Goal: Task Accomplishment & Management: Use online tool/utility

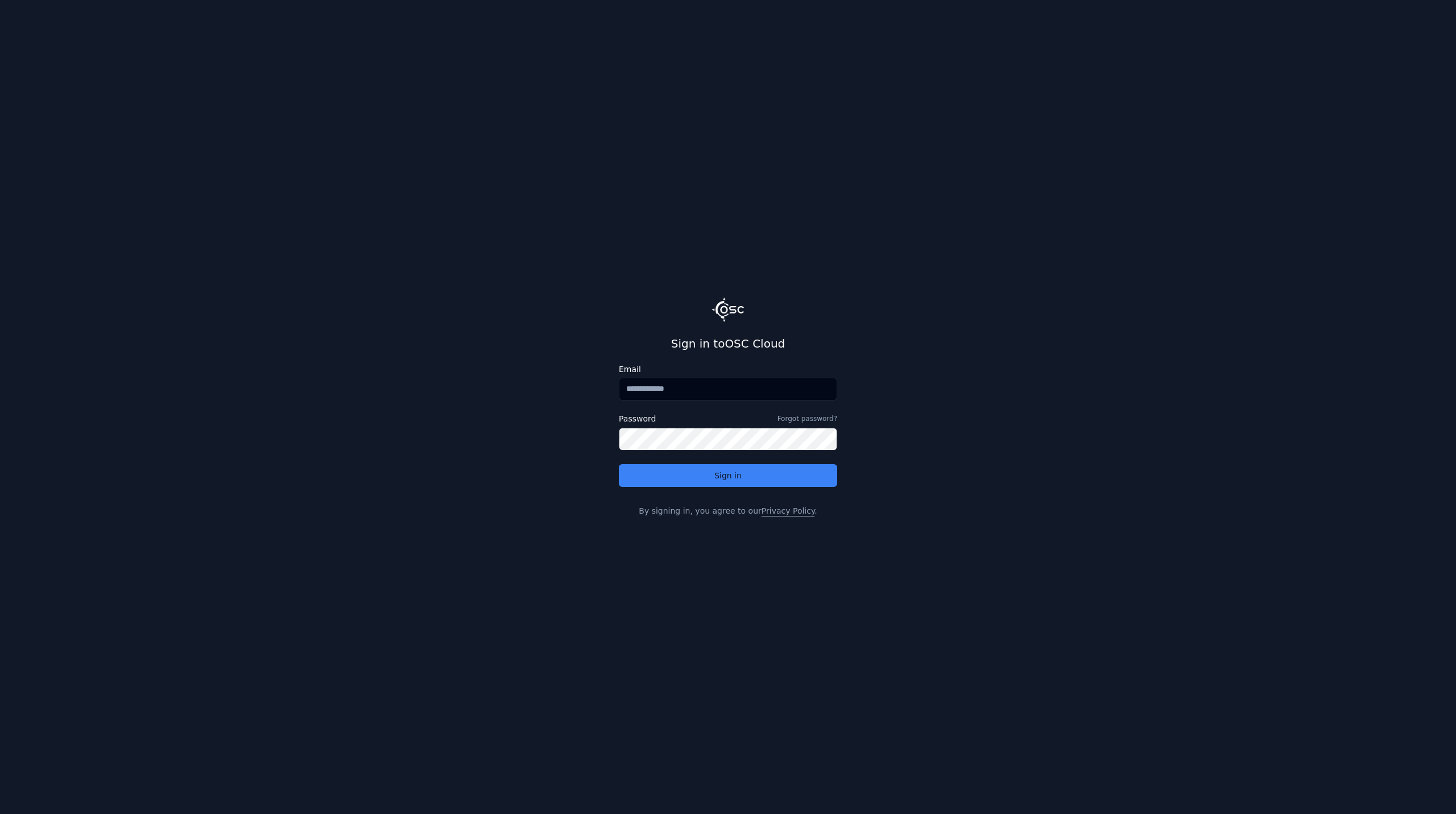
click at [653, 390] on input "Email" at bounding box center [728, 388] width 218 height 23
click at [697, 471] on button "Sign in" at bounding box center [728, 475] width 218 height 23
click at [703, 403] on div "Email ***" at bounding box center [728, 385] width 218 height 39
click at [694, 388] on input "***" at bounding box center [728, 388] width 218 height 23
type input "**********"
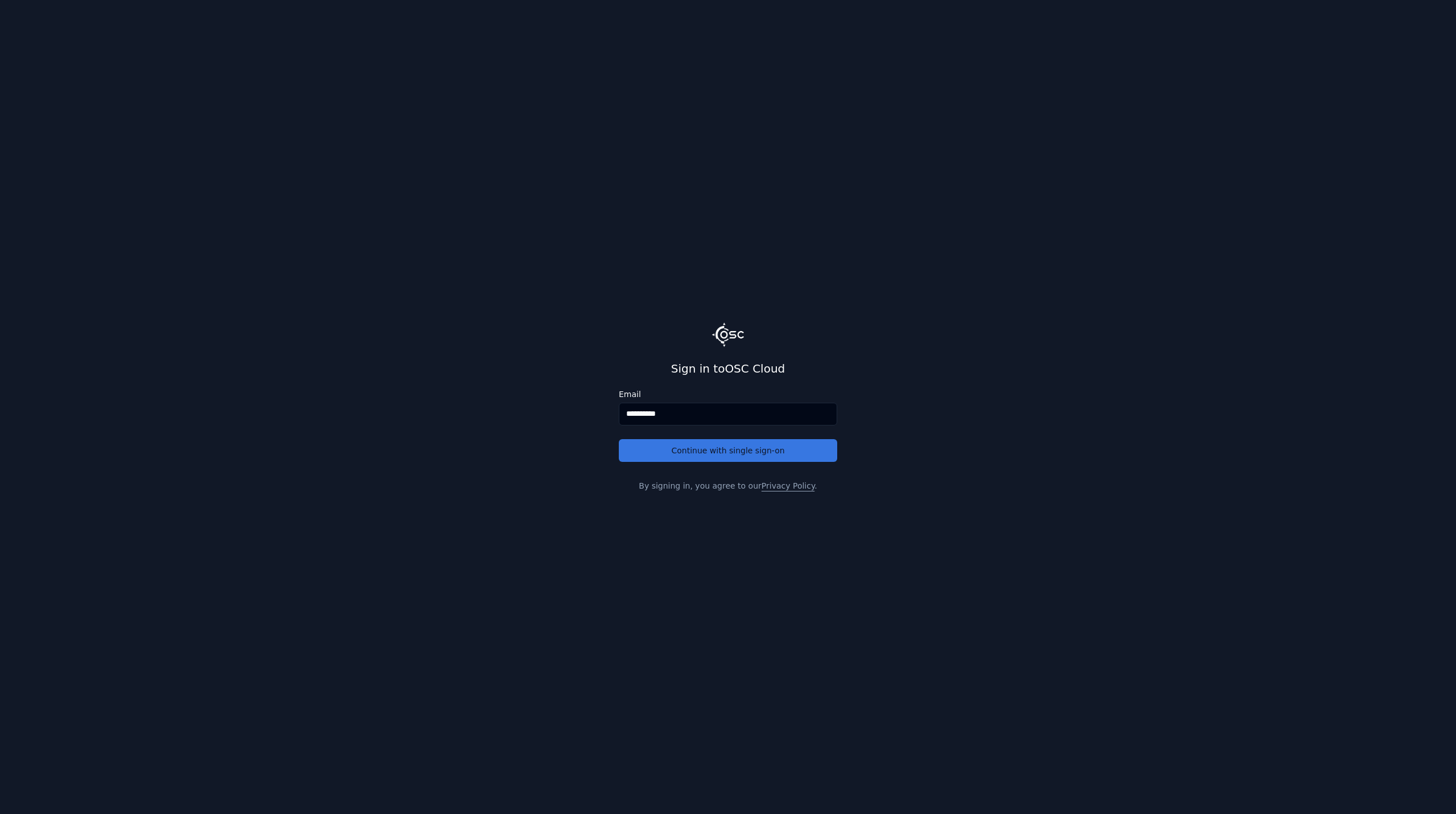
click at [735, 453] on button "Continue with single sign-on" at bounding box center [728, 450] width 218 height 23
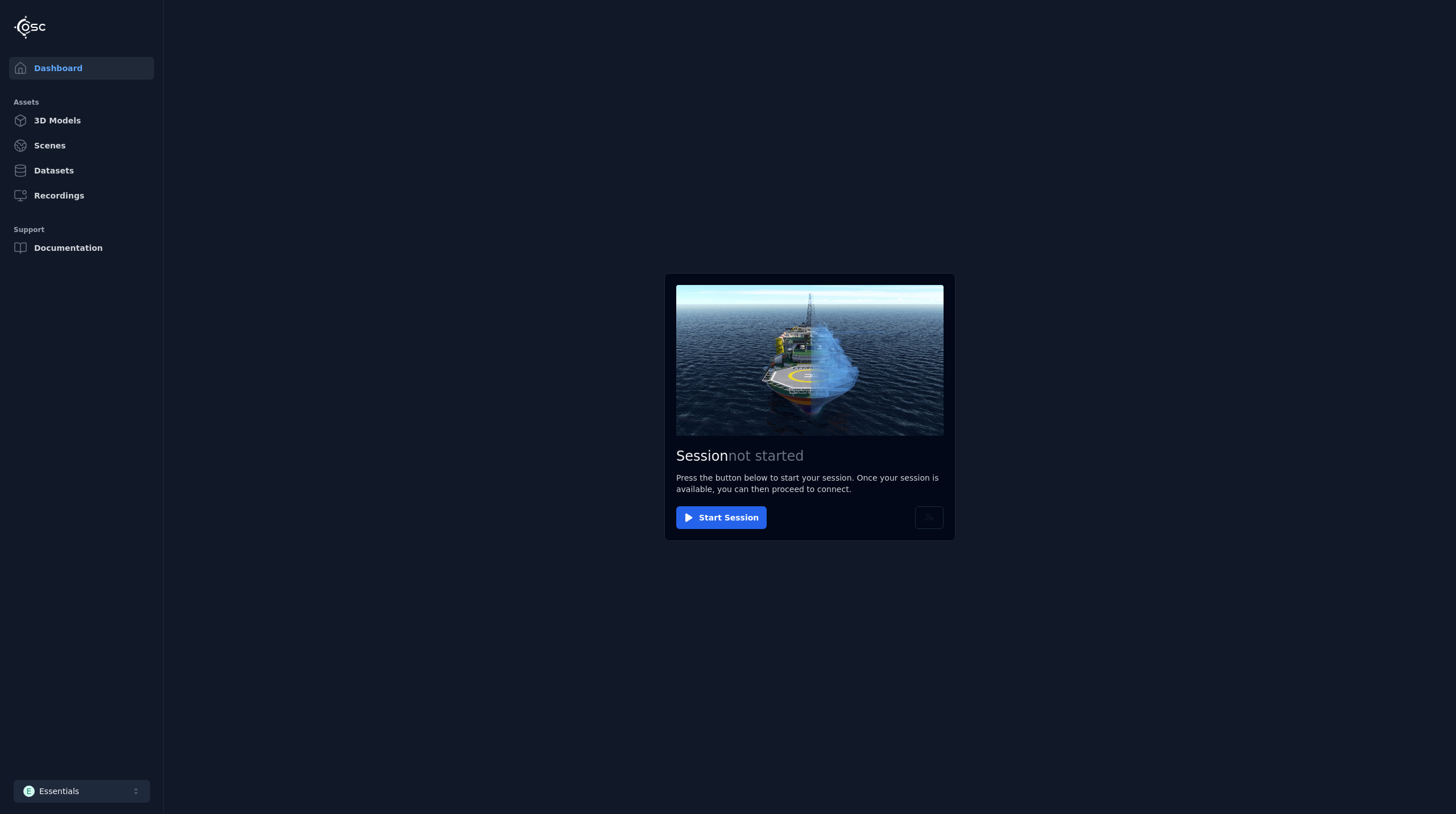
click at [51, 781] on button "E Essentials" at bounding box center [82, 791] width 137 height 23
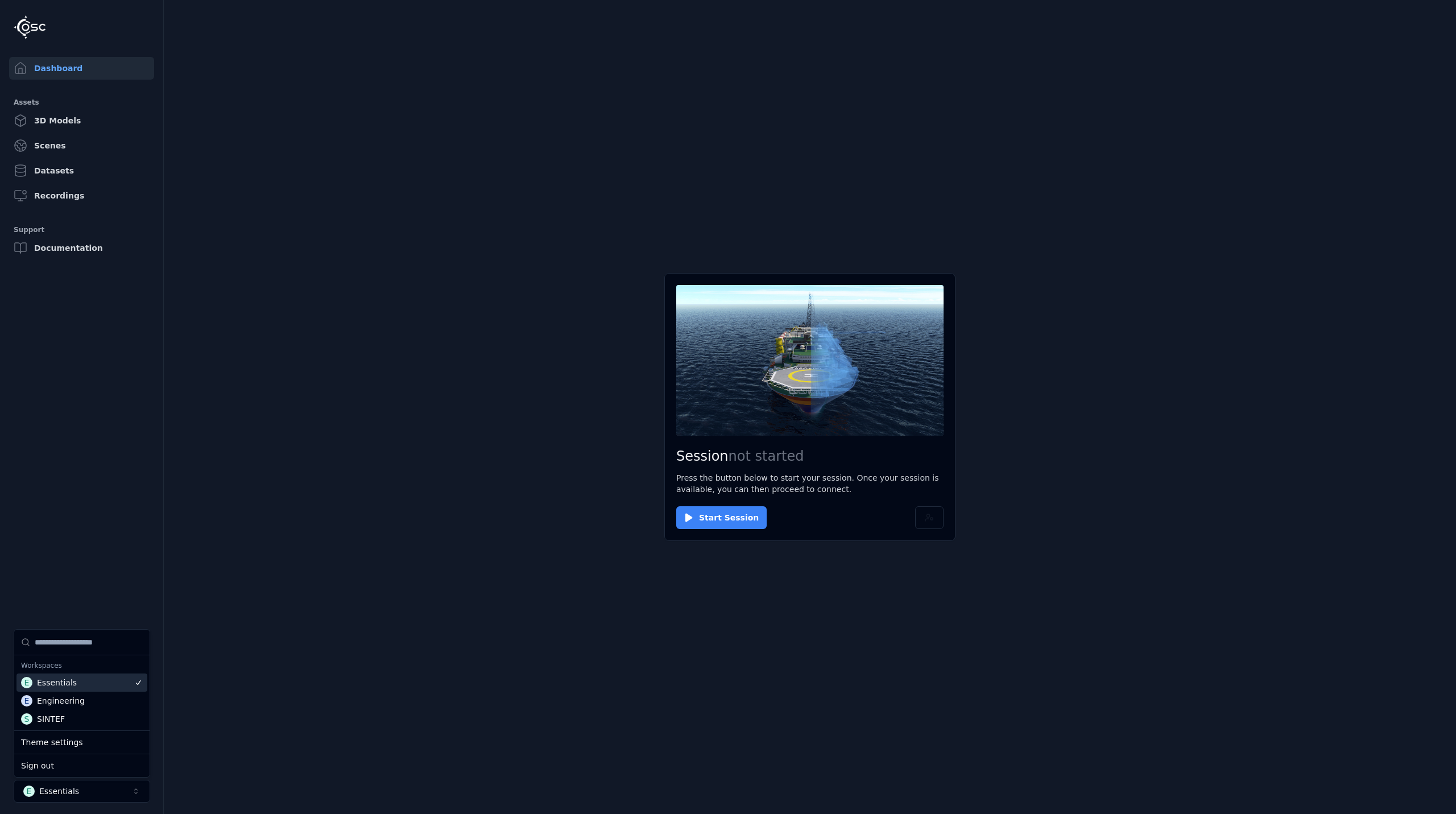
click at [734, 515] on button "Start Session" at bounding box center [722, 517] width 91 height 23
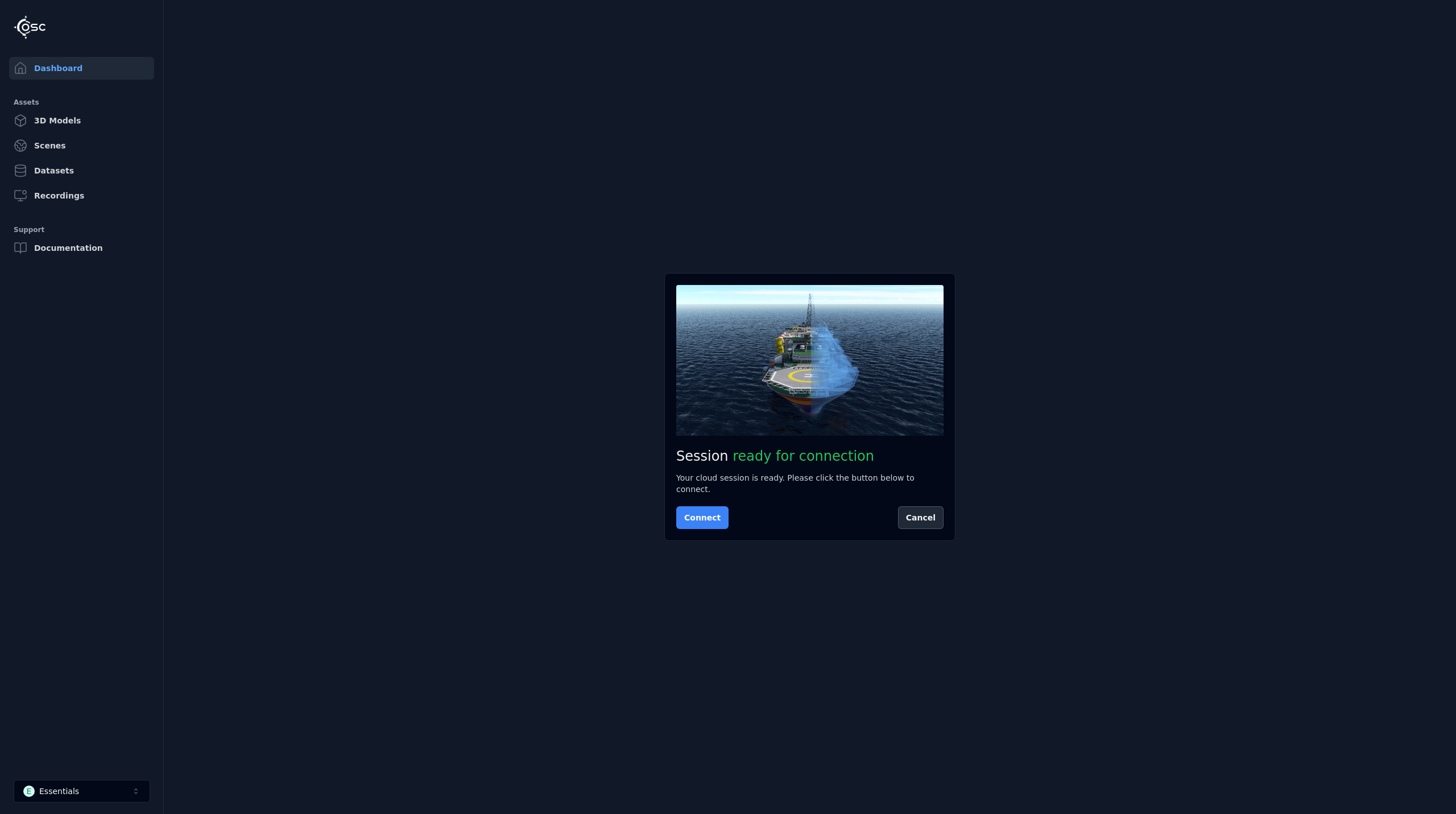
click at [698, 512] on button "Connect" at bounding box center [702, 517] width 52 height 23
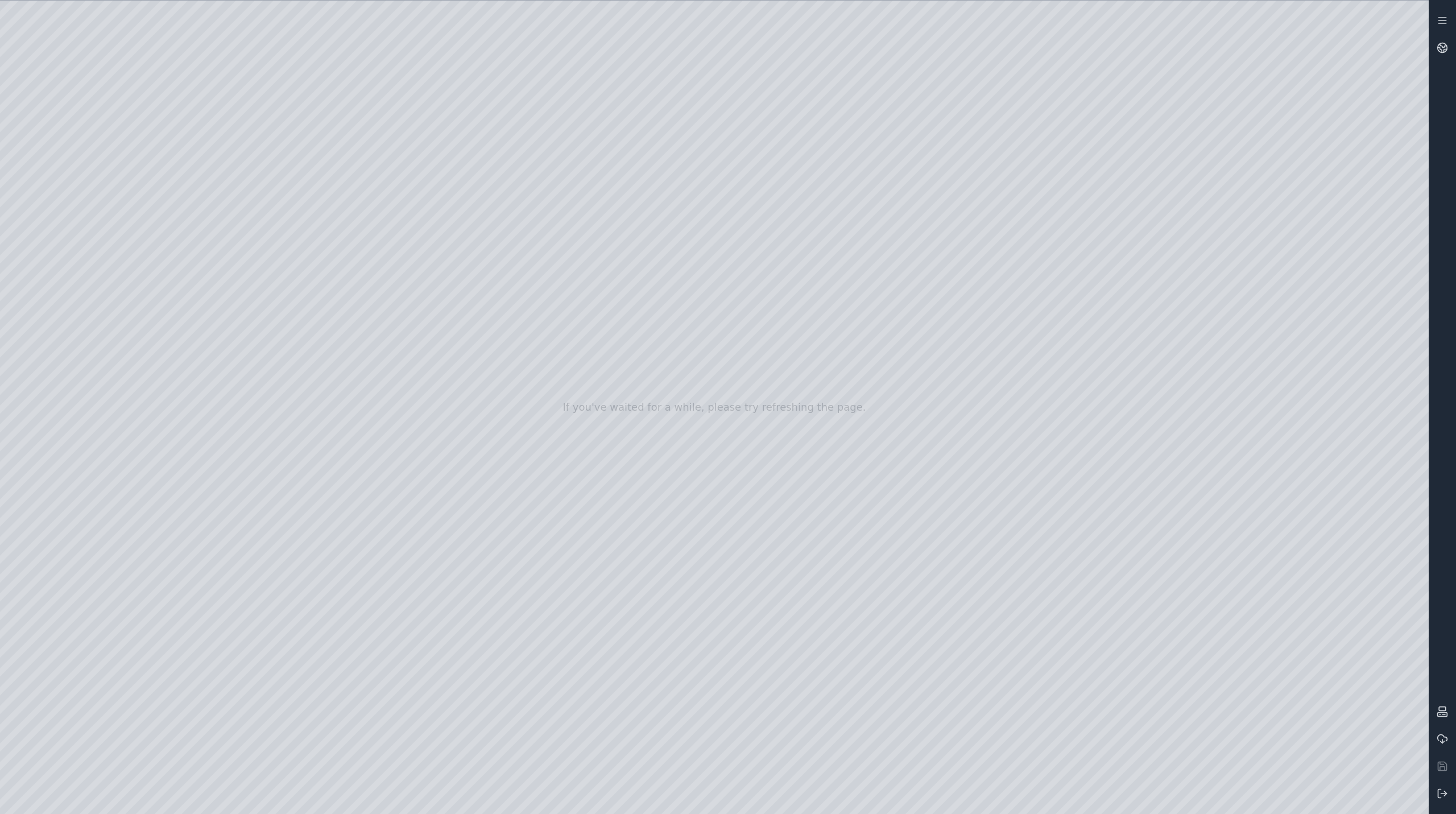
click at [1230, 796] on div at bounding box center [714, 407] width 1429 height 813
drag, startPoint x: 672, startPoint y: 407, endPoint x: 429, endPoint y: 320, distance: 258.1
click at [98, 172] on div at bounding box center [714, 407] width 1429 height 813
click at [1439, 48] on icon at bounding box center [1439, 50] width 4 height 6
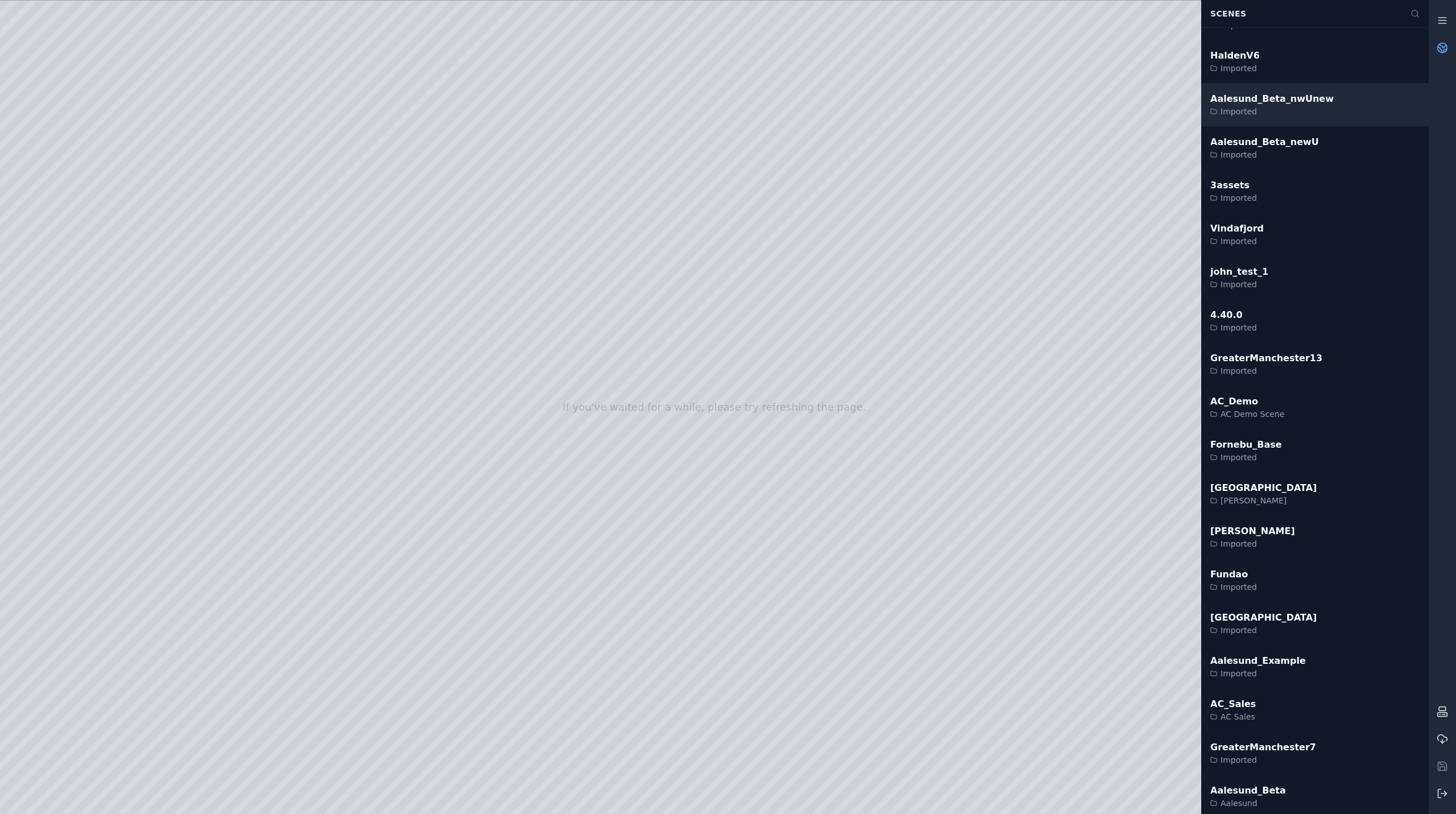
scroll to position [2782, 0]
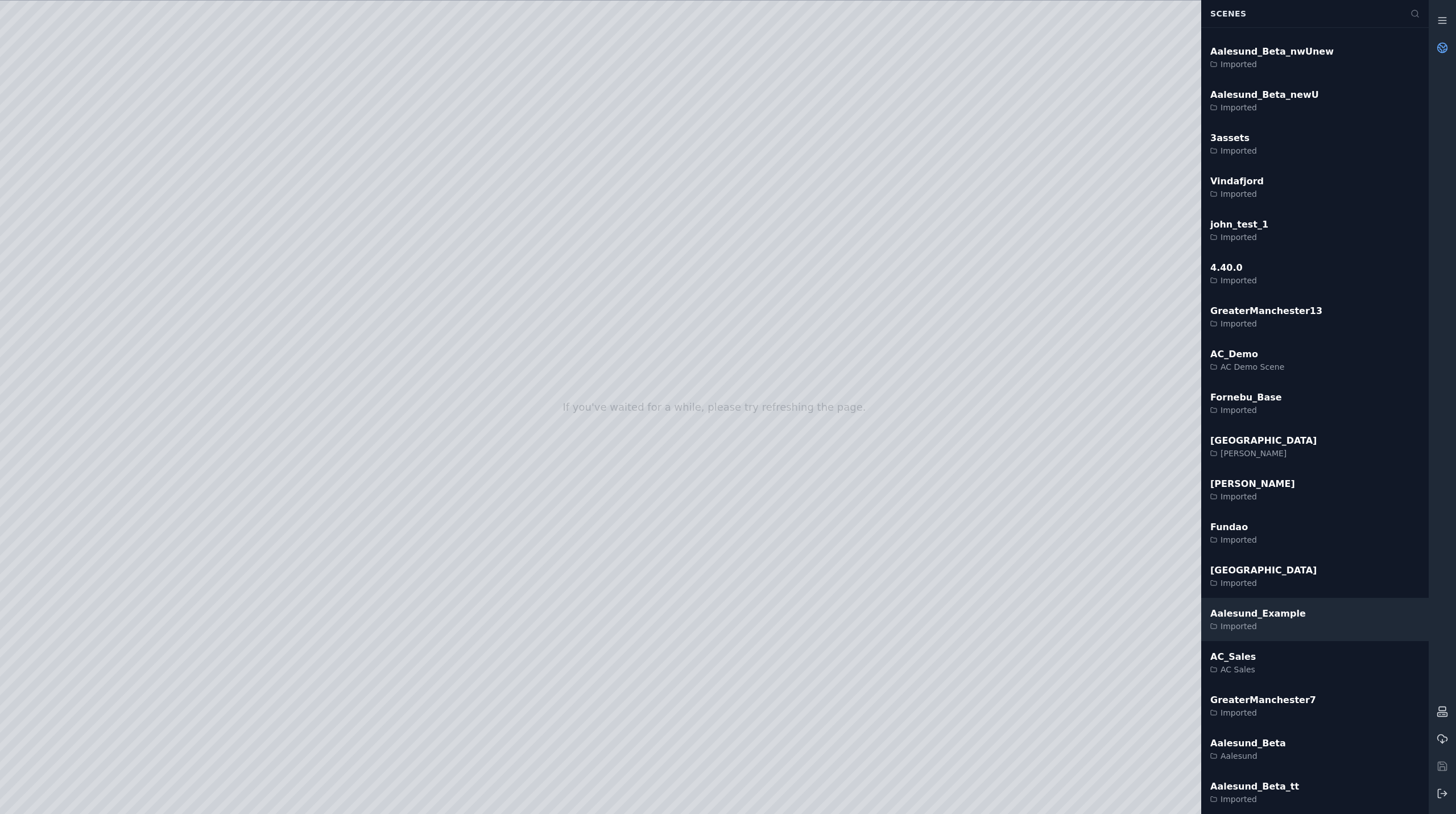
click at [1249, 618] on div "Aalesund_Example" at bounding box center [1259, 613] width 95 height 14
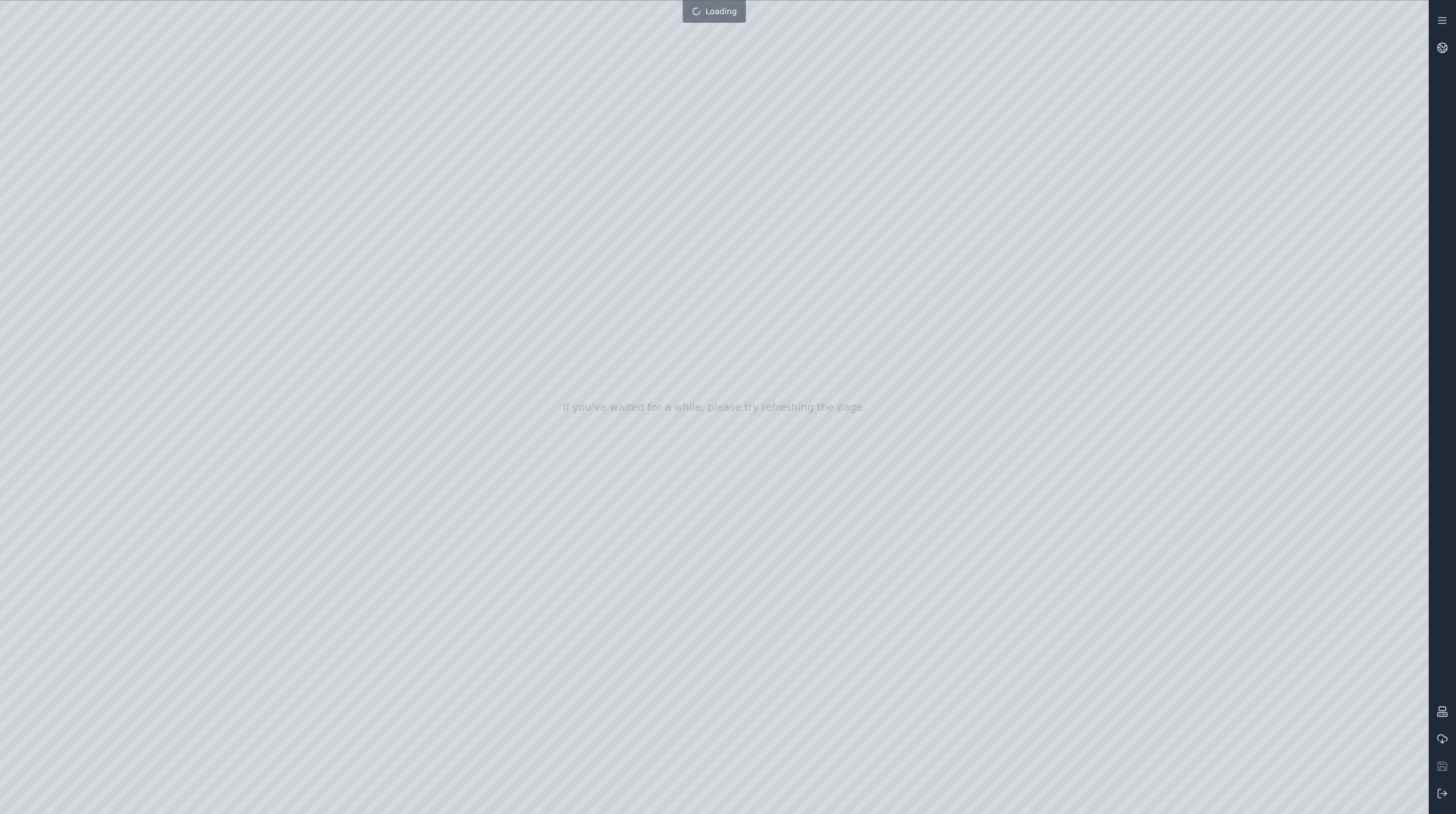
drag, startPoint x: 698, startPoint y: 422, endPoint x: 792, endPoint y: 441, distance: 95.9
drag, startPoint x: 868, startPoint y: 475, endPoint x: 810, endPoint y: 557, distance: 100.4
drag, startPoint x: 810, startPoint y: 489, endPoint x: 907, endPoint y: 529, distance: 104.9
drag, startPoint x: 895, startPoint y: 453, endPoint x: 895, endPoint y: 507, distance: 54.0
drag, startPoint x: 887, startPoint y: 450, endPoint x: 891, endPoint y: 561, distance: 111.1
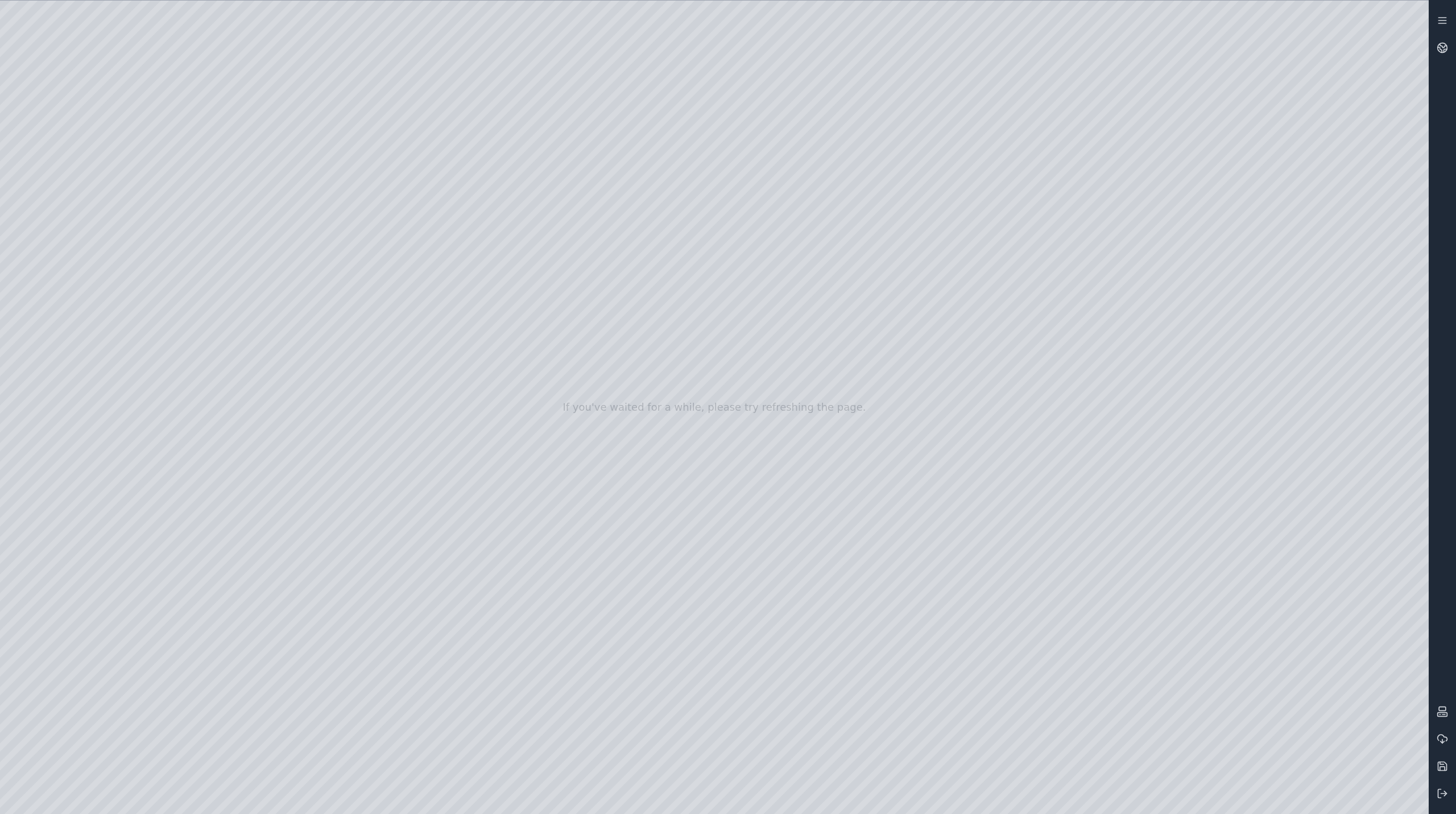
drag, startPoint x: 734, startPoint y: 530, endPoint x: 735, endPoint y: 569, distance: 39.0
drag, startPoint x: 779, startPoint y: 455, endPoint x: 617, endPoint y: 564, distance: 195.3
drag, startPoint x: 677, startPoint y: 538, endPoint x: 682, endPoint y: 509, distance: 29.4
drag, startPoint x: 681, startPoint y: 507, endPoint x: 691, endPoint y: 533, distance: 27.9
click at [695, 563] on div at bounding box center [714, 407] width 1429 height 813
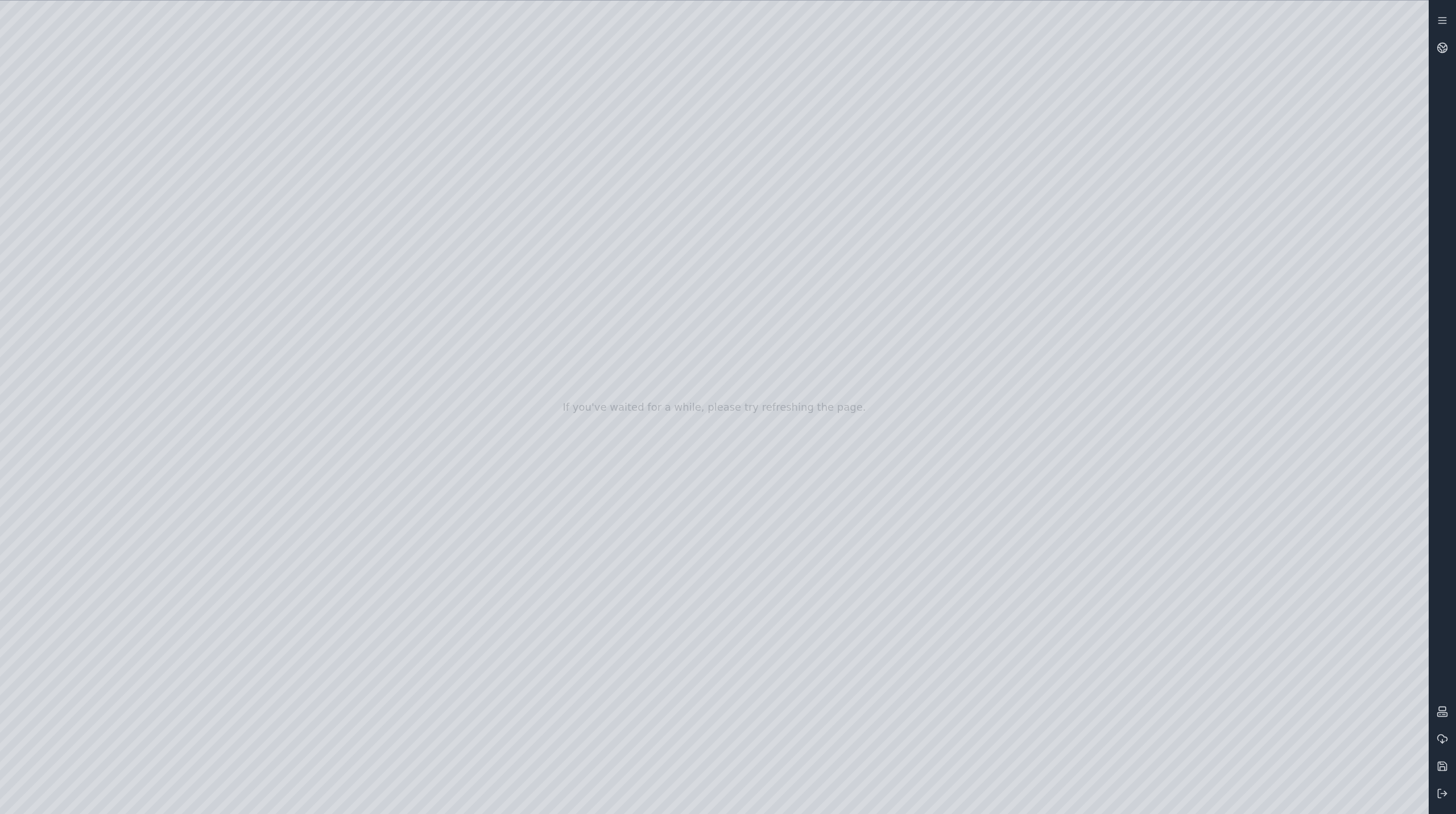
drag, startPoint x: 723, startPoint y: 522, endPoint x: 722, endPoint y: 593, distance: 71.0
drag, startPoint x: 795, startPoint y: 325, endPoint x: 782, endPoint y: 402, distance: 78.1
drag, startPoint x: 745, startPoint y: 391, endPoint x: 727, endPoint y: 476, distance: 86.9
drag, startPoint x: 713, startPoint y: 440, endPoint x: 663, endPoint y: 513, distance: 88.5
drag, startPoint x: 624, startPoint y: 330, endPoint x: 696, endPoint y: 538, distance: 220.1
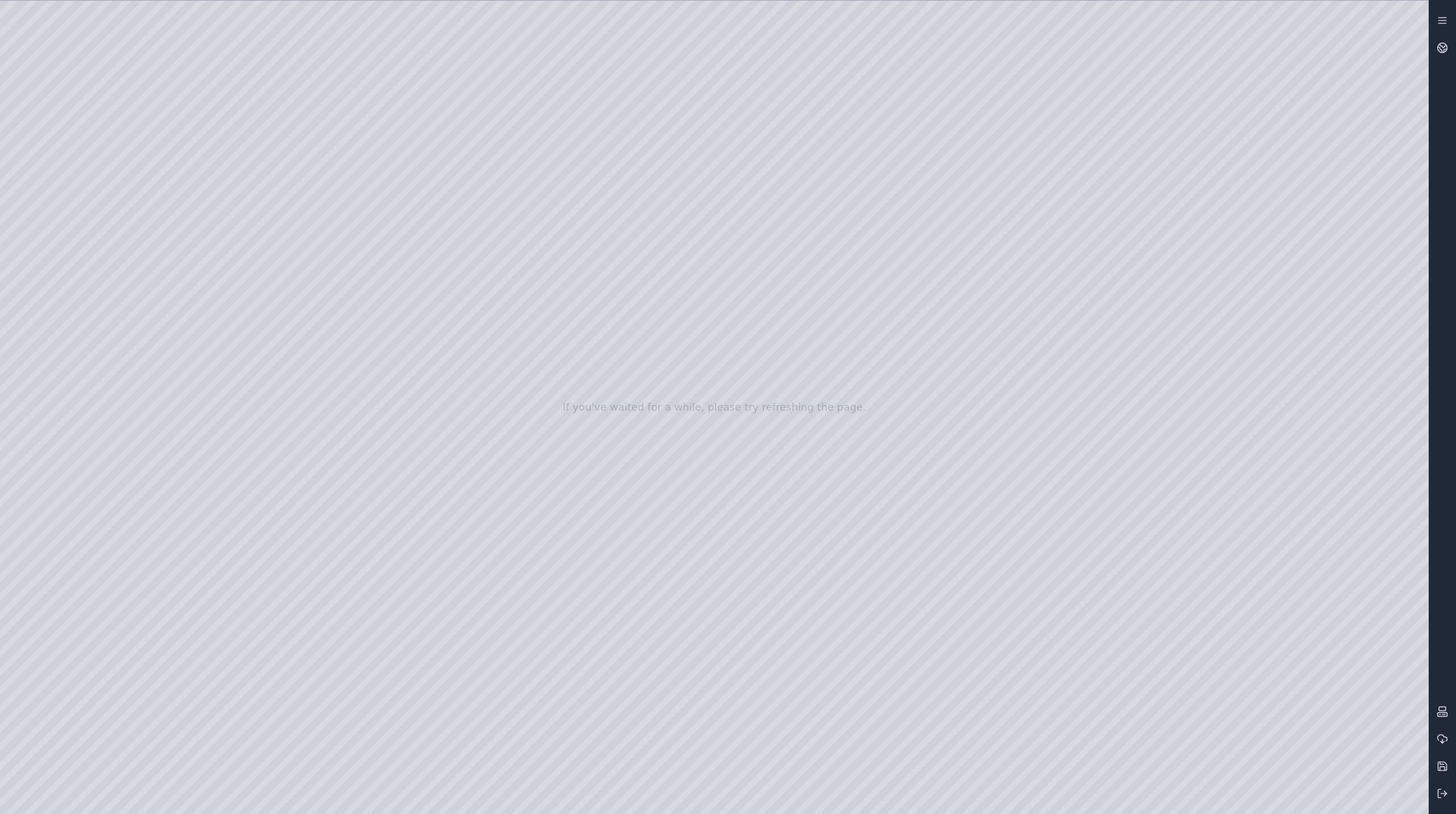
click at [651, 481] on div at bounding box center [714, 407] width 1429 height 813
drag, startPoint x: 663, startPoint y: 382, endPoint x: 689, endPoint y: 503, distance: 123.8
drag, startPoint x: 632, startPoint y: 341, endPoint x: 669, endPoint y: 297, distance: 57.5
drag, startPoint x: 684, startPoint y: 308, endPoint x: 635, endPoint y: 457, distance: 156.9
drag, startPoint x: 834, startPoint y: 300, endPoint x: 893, endPoint y: 248, distance: 78.6
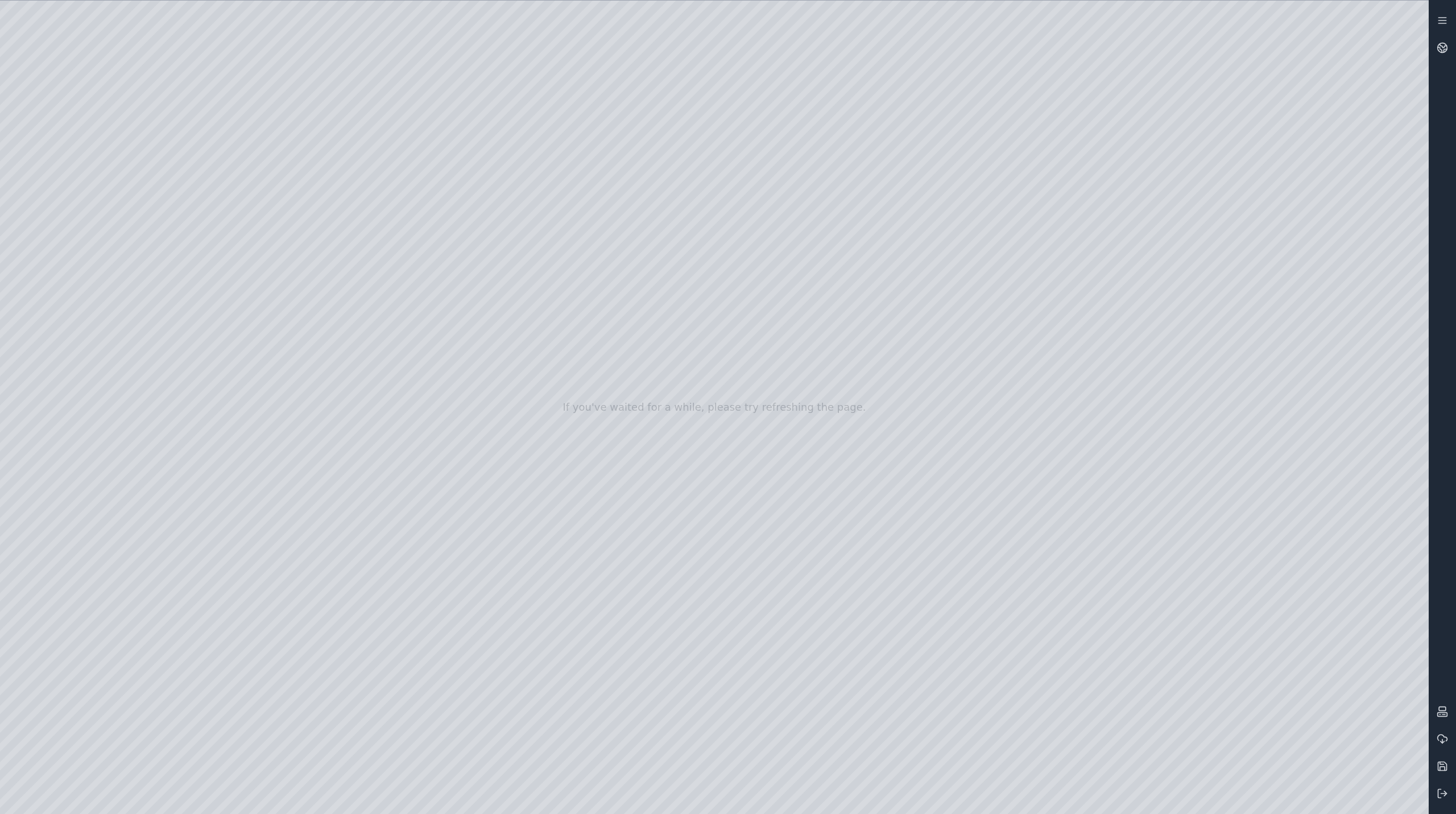
click at [83, 239] on div at bounding box center [714, 407] width 1429 height 813
click at [367, 287] on div at bounding box center [714, 407] width 1429 height 813
click at [349, 219] on div at bounding box center [714, 407] width 1429 height 813
click at [353, 237] on div at bounding box center [714, 407] width 1429 height 813
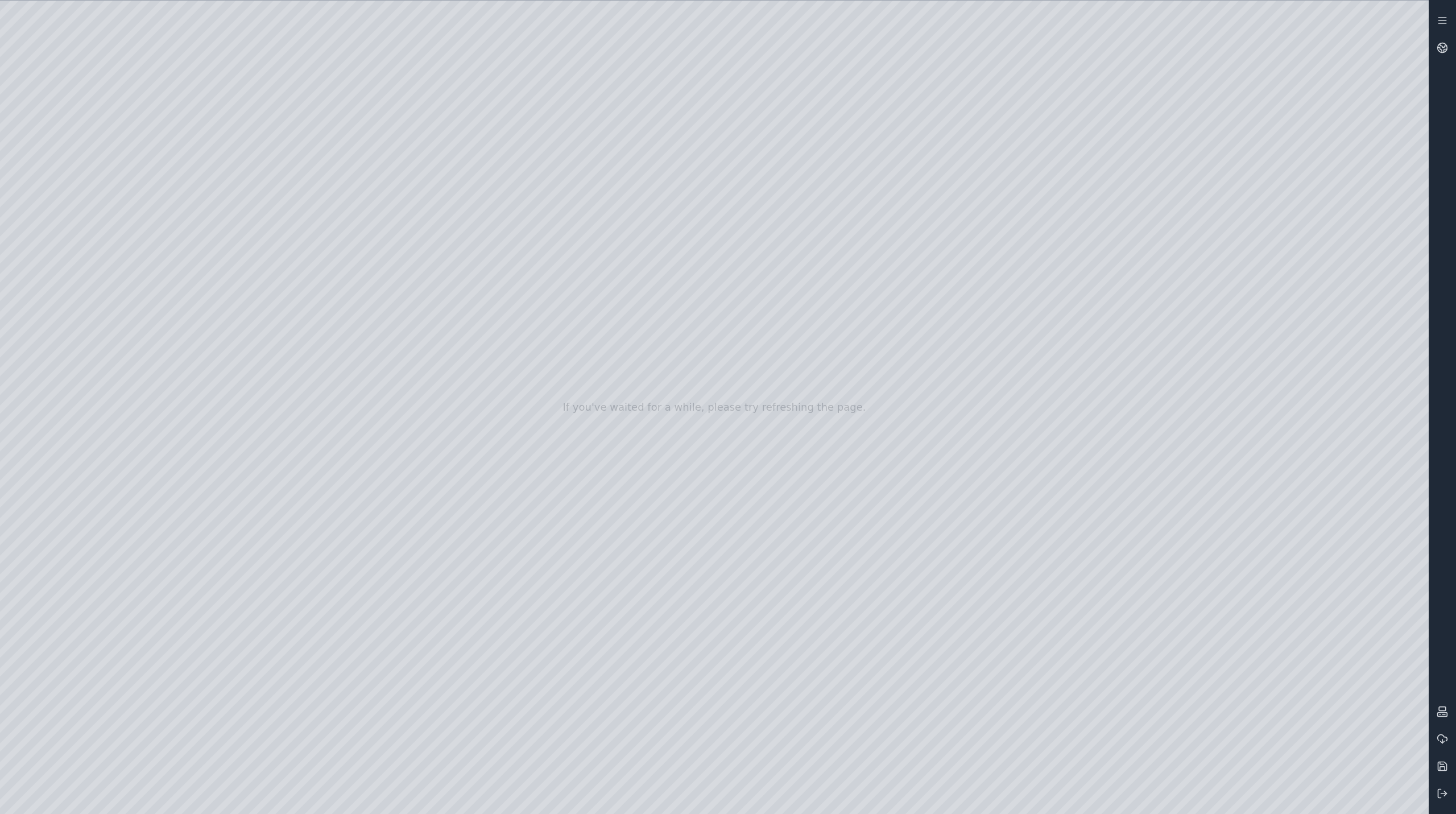
click at [360, 230] on div at bounding box center [714, 407] width 1429 height 813
click at [361, 231] on div at bounding box center [714, 407] width 1429 height 813
click at [1058, 802] on div at bounding box center [714, 407] width 1429 height 813
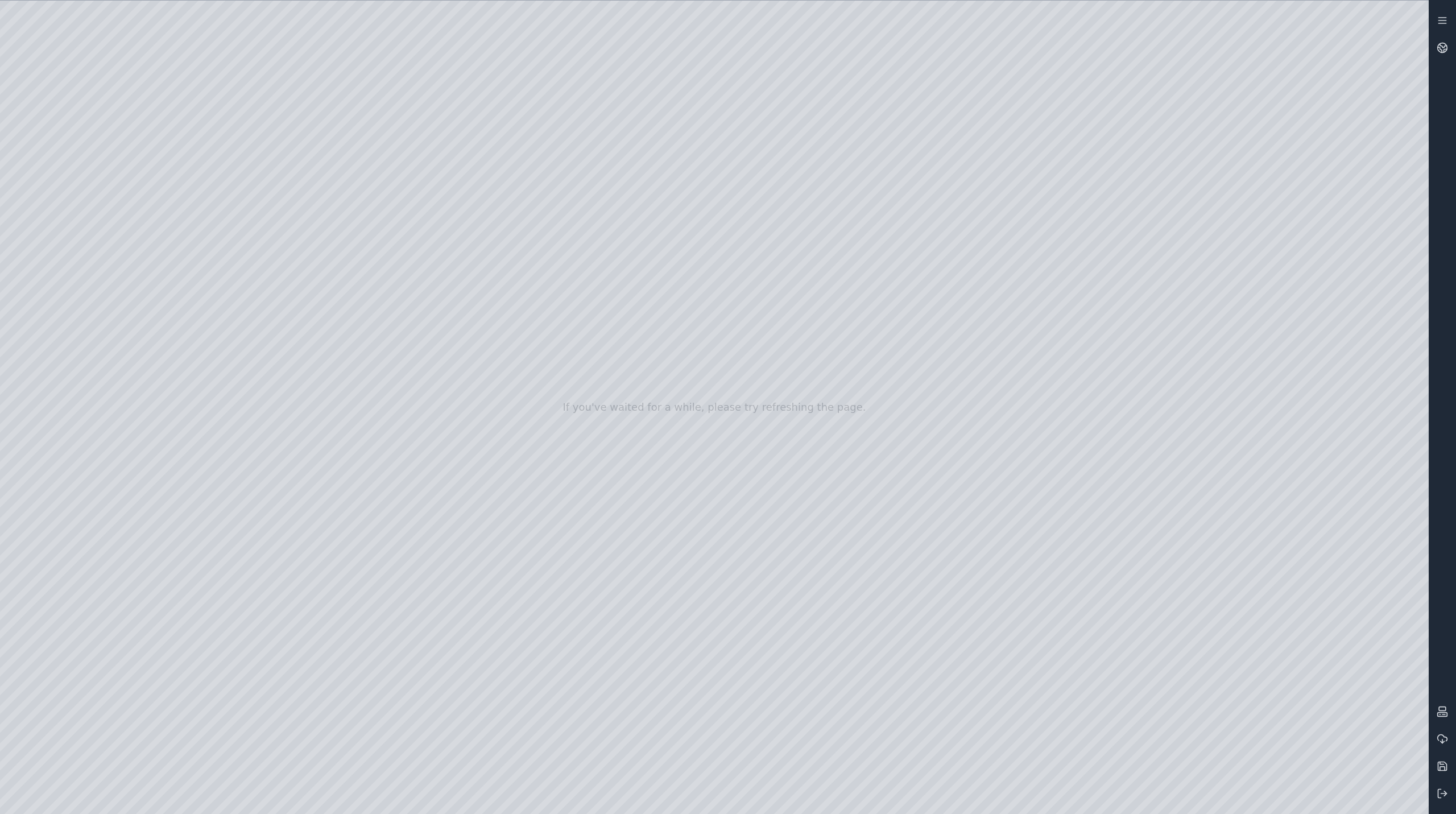
click at [467, 742] on div at bounding box center [714, 407] width 1429 height 813
drag, startPoint x: 469, startPoint y: 753, endPoint x: 330, endPoint y: 764, distance: 139.4
click at [330, 764] on div at bounding box center [714, 407] width 1429 height 813
click at [371, 719] on div at bounding box center [714, 407] width 1429 height 813
click at [343, 726] on div at bounding box center [714, 407] width 1429 height 813
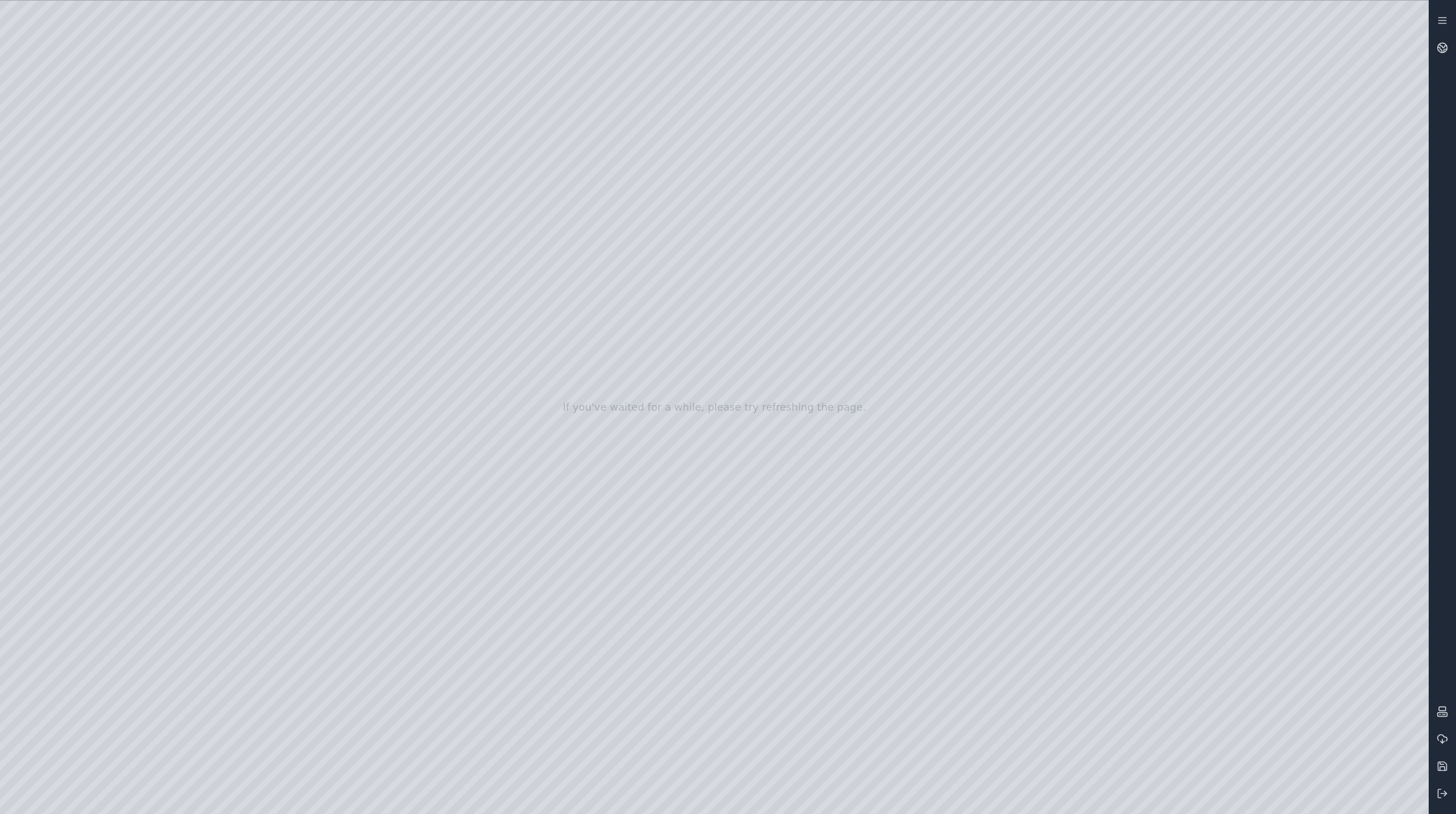
click at [236, 642] on div at bounding box center [714, 407] width 1429 height 813
click at [142, 641] on div at bounding box center [714, 407] width 1429 height 813
drag, startPoint x: 244, startPoint y: 755, endPoint x: 1055, endPoint y: 663, distance: 816.2
click at [1055, 663] on div at bounding box center [714, 407] width 1429 height 813
click at [713, 655] on div at bounding box center [714, 407] width 1429 height 813
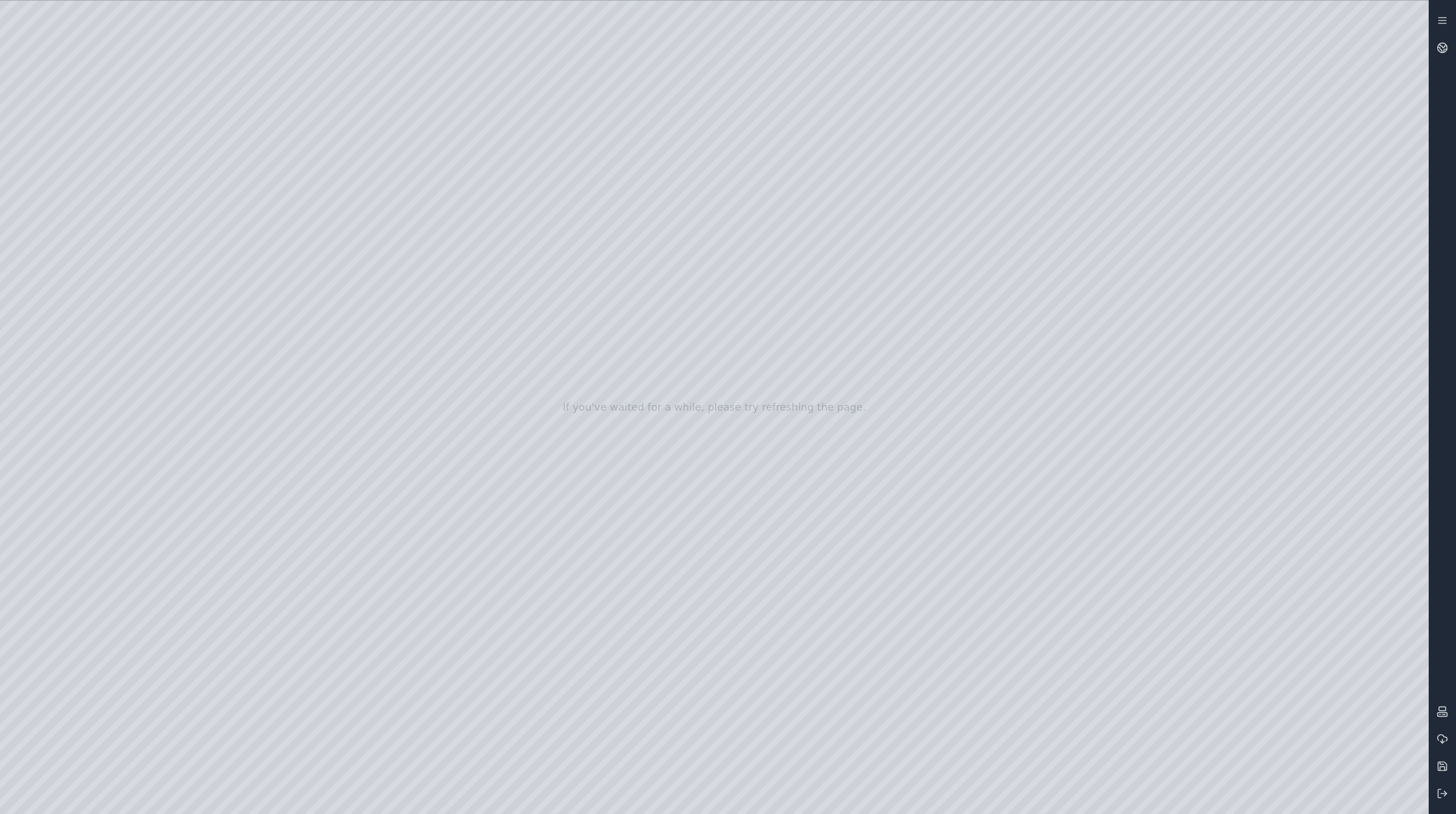
click at [702, 800] on div at bounding box center [714, 407] width 1429 height 813
drag, startPoint x: 700, startPoint y: 766, endPoint x: 476, endPoint y: 764, distance: 224.0
drag, startPoint x: 714, startPoint y: 753, endPoint x: 707, endPoint y: 747, distance: 9.2
drag, startPoint x: 714, startPoint y: 745, endPoint x: 716, endPoint y: 721, distance: 24.1
click at [713, 743] on div at bounding box center [714, 407] width 1429 height 813
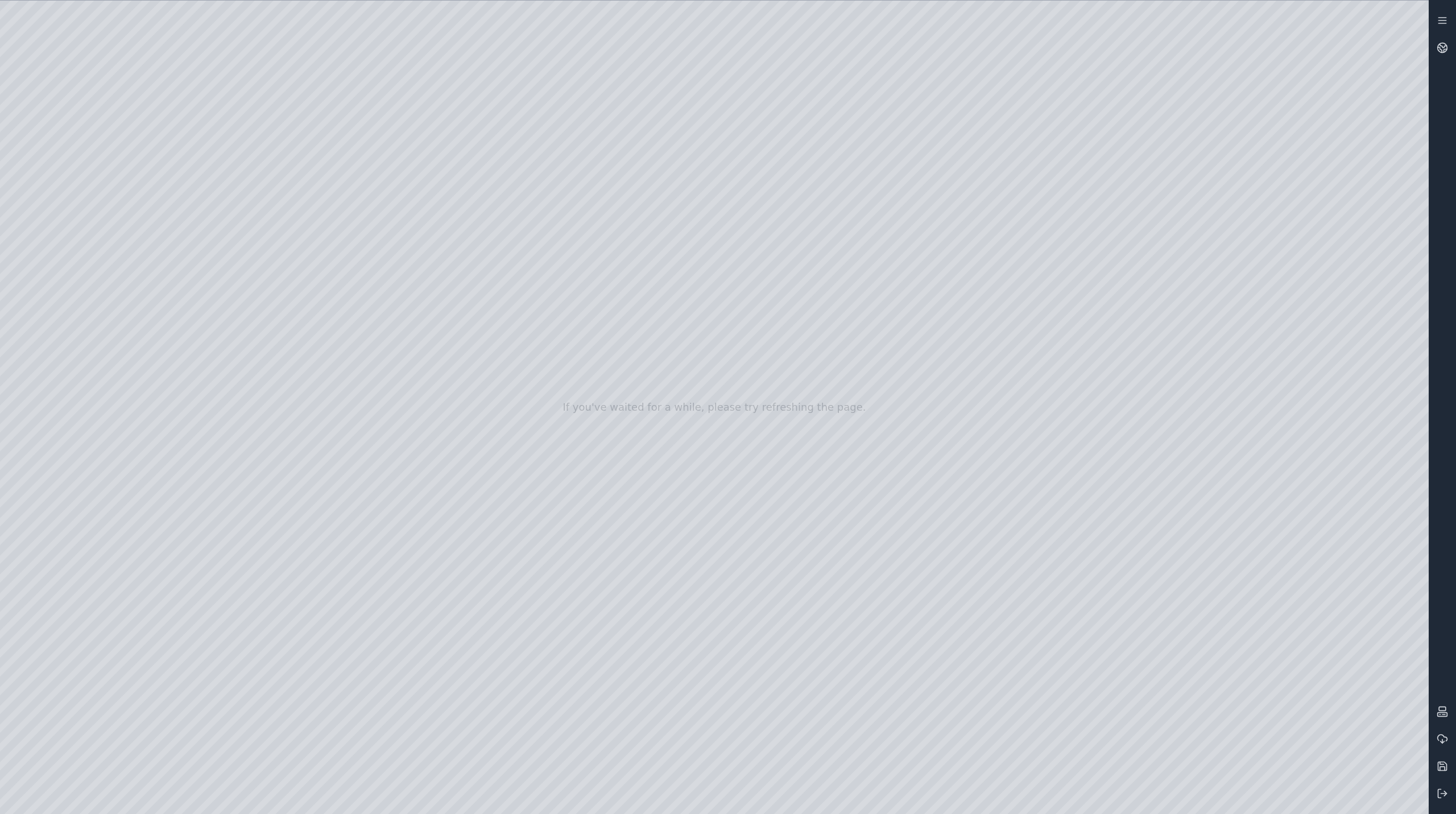
drag, startPoint x: 757, startPoint y: 719, endPoint x: 391, endPoint y: 782, distance: 371.4
click at [391, 782] on div at bounding box center [714, 407] width 1429 height 813
click at [379, 758] on div at bounding box center [714, 407] width 1429 height 813
click at [381, 759] on div at bounding box center [714, 407] width 1429 height 813
click at [81, 774] on div at bounding box center [714, 407] width 1429 height 813
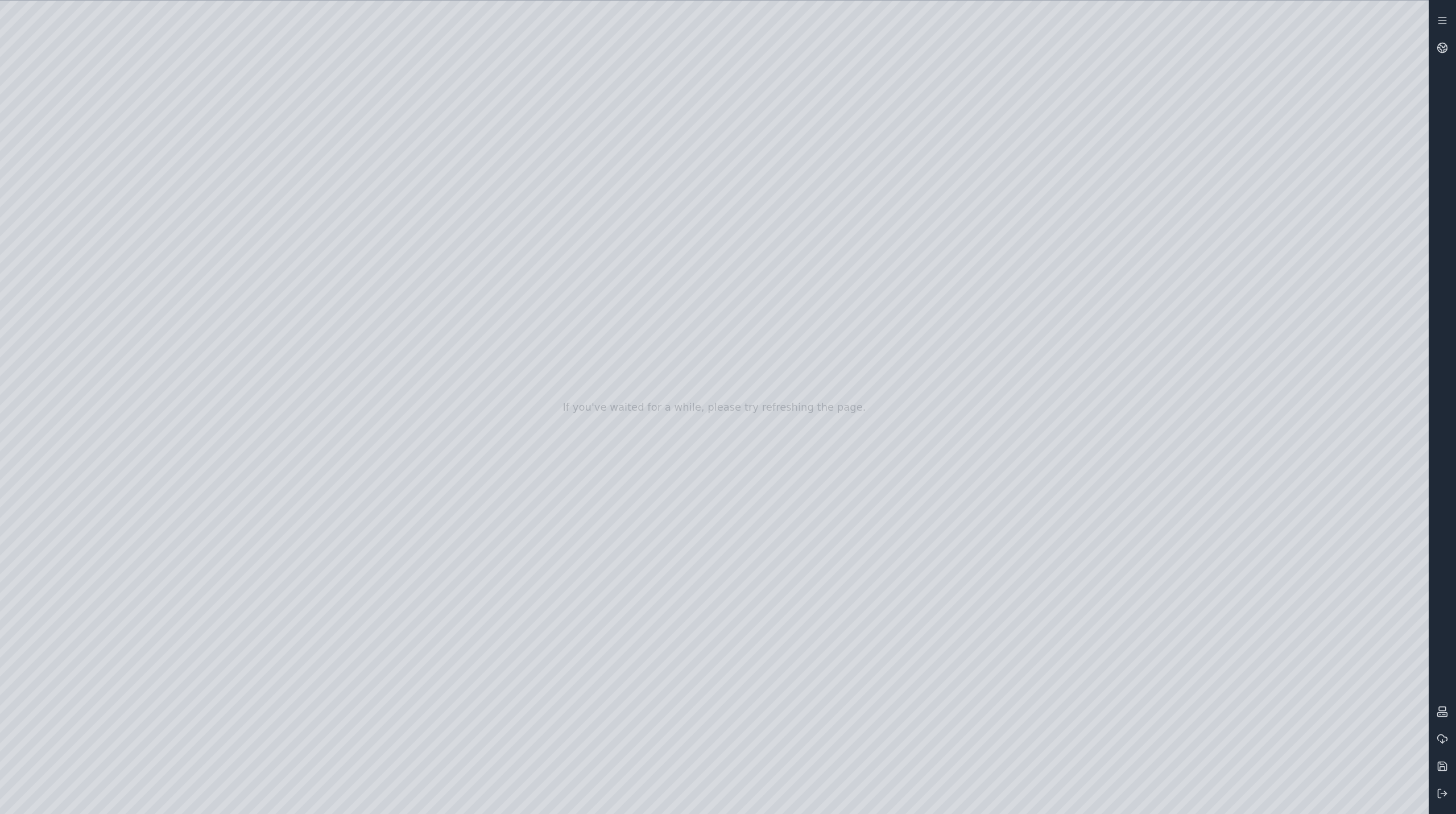
click at [79, 787] on div at bounding box center [714, 407] width 1429 height 813
click at [62, 788] on div at bounding box center [714, 407] width 1429 height 813
click at [368, 228] on div at bounding box center [714, 407] width 1429 height 813
drag, startPoint x: 1162, startPoint y: 280, endPoint x: 938, endPoint y: 287, distance: 224.1
click at [938, 287] on div at bounding box center [714, 407] width 1429 height 813
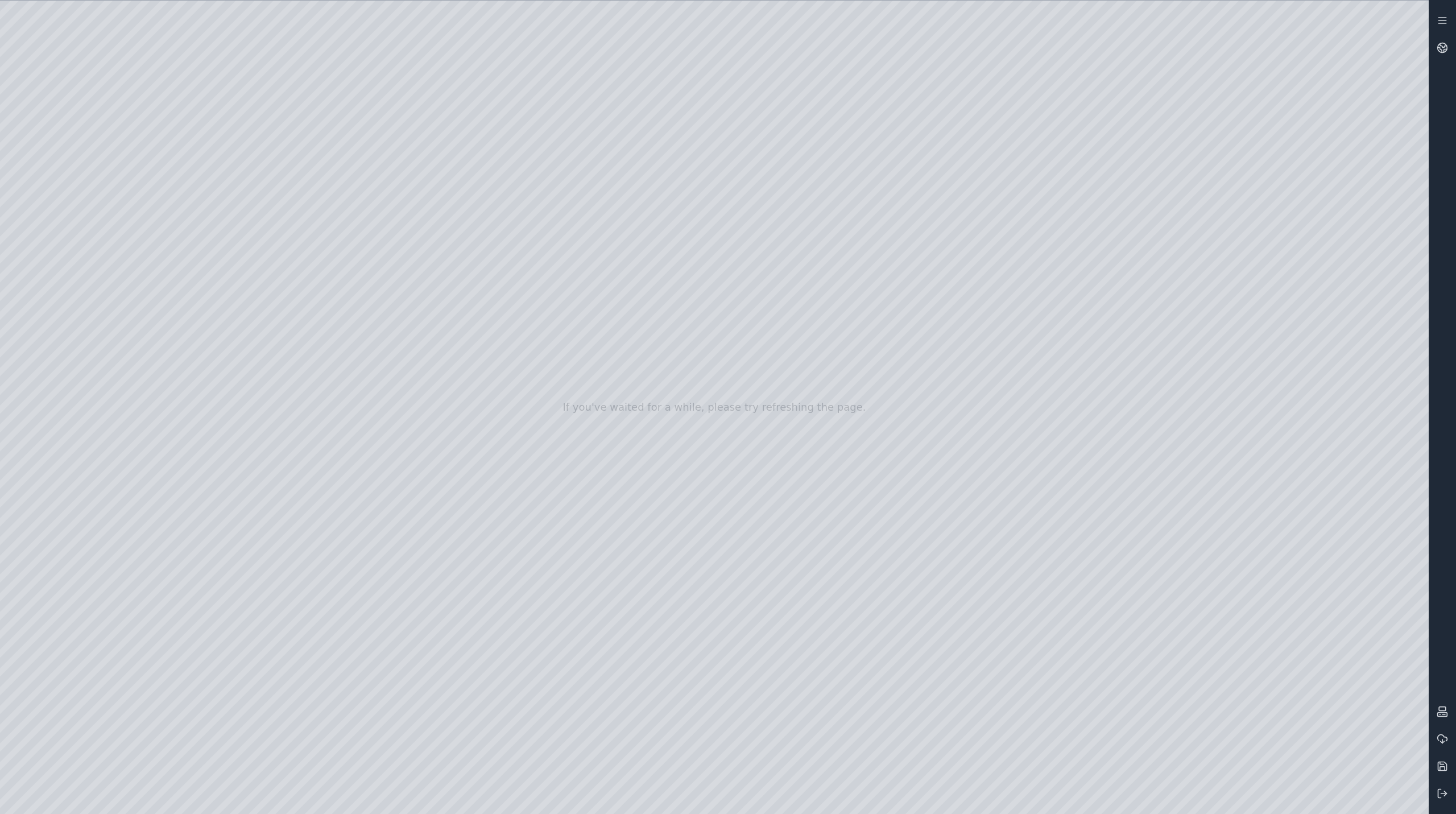
drag, startPoint x: 1007, startPoint y: 296, endPoint x: 1058, endPoint y: 300, distance: 51.2
click at [364, 407] on div at bounding box center [714, 407] width 1429 height 813
click at [367, 404] on div at bounding box center [714, 407] width 1429 height 813
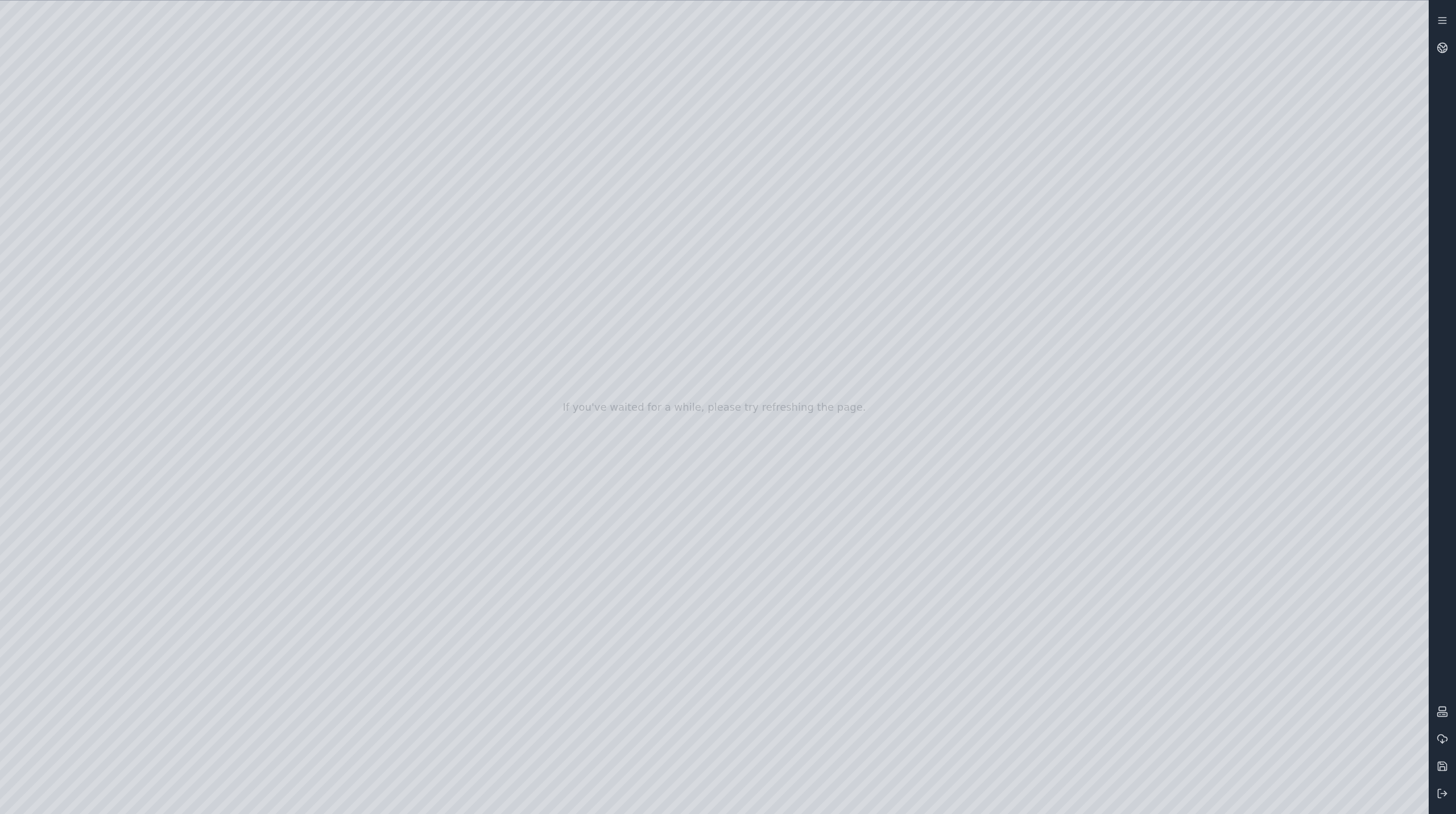
drag, startPoint x: 873, startPoint y: 399, endPoint x: 777, endPoint y: 325, distance: 121.2
click at [369, 405] on div at bounding box center [714, 407] width 1429 height 813
click at [365, 431] on div at bounding box center [714, 407] width 1429 height 813
drag, startPoint x: 653, startPoint y: 405, endPoint x: 643, endPoint y: 509, distance: 104.5
drag, startPoint x: 783, startPoint y: 372, endPoint x: 864, endPoint y: 295, distance: 111.8
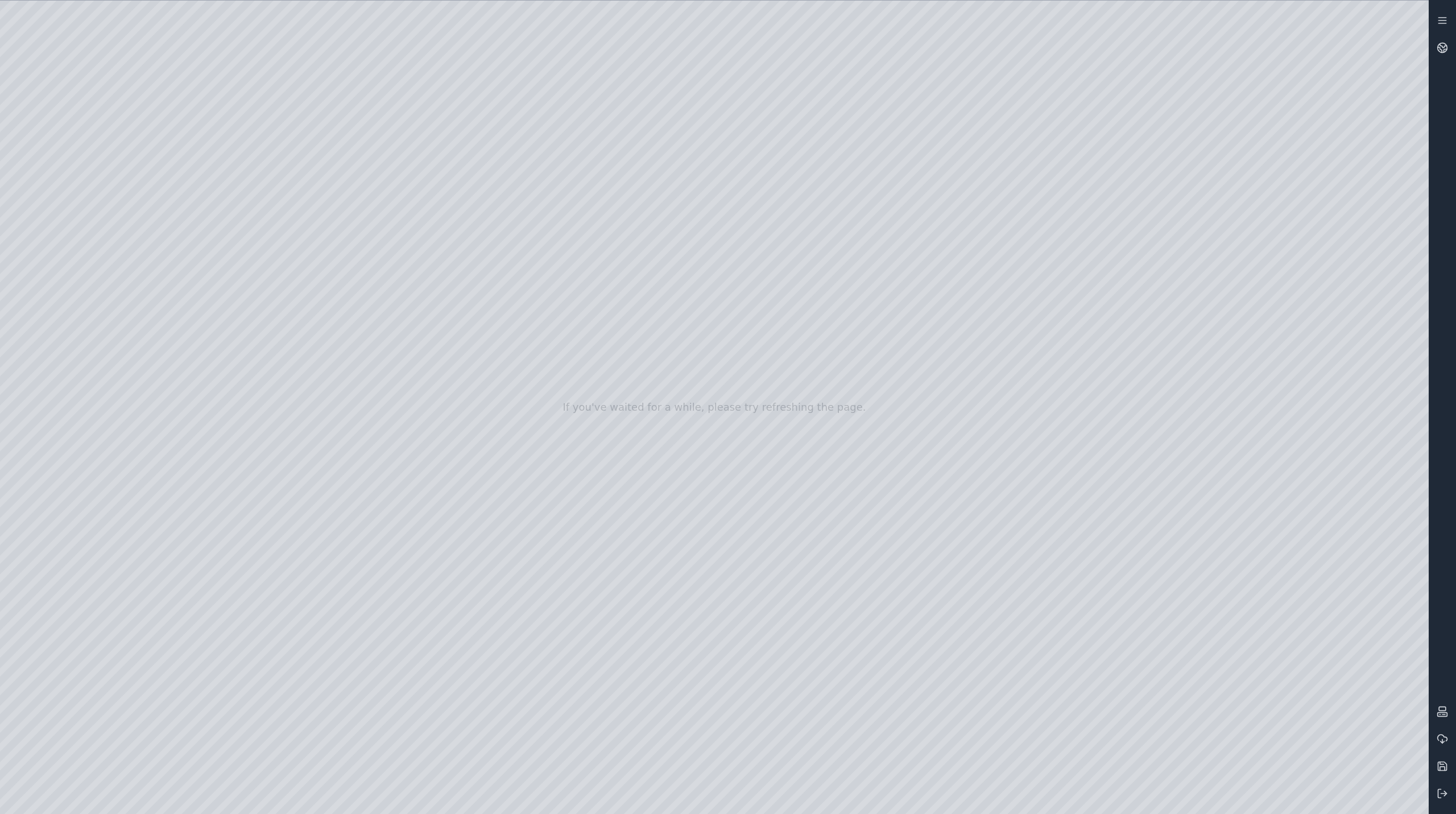
drag, startPoint x: 862, startPoint y: 343, endPoint x: 847, endPoint y: 414, distance: 72.6
drag, startPoint x: 909, startPoint y: 400, endPoint x: 990, endPoint y: 327, distance: 109.0
drag, startPoint x: 1056, startPoint y: 333, endPoint x: 1038, endPoint y: 360, distance: 32.4
drag, startPoint x: 1040, startPoint y: 353, endPoint x: 938, endPoint y: 434, distance: 130.2
drag, startPoint x: 1169, startPoint y: 425, endPoint x: 0, endPoint y: 675, distance: 1195.4
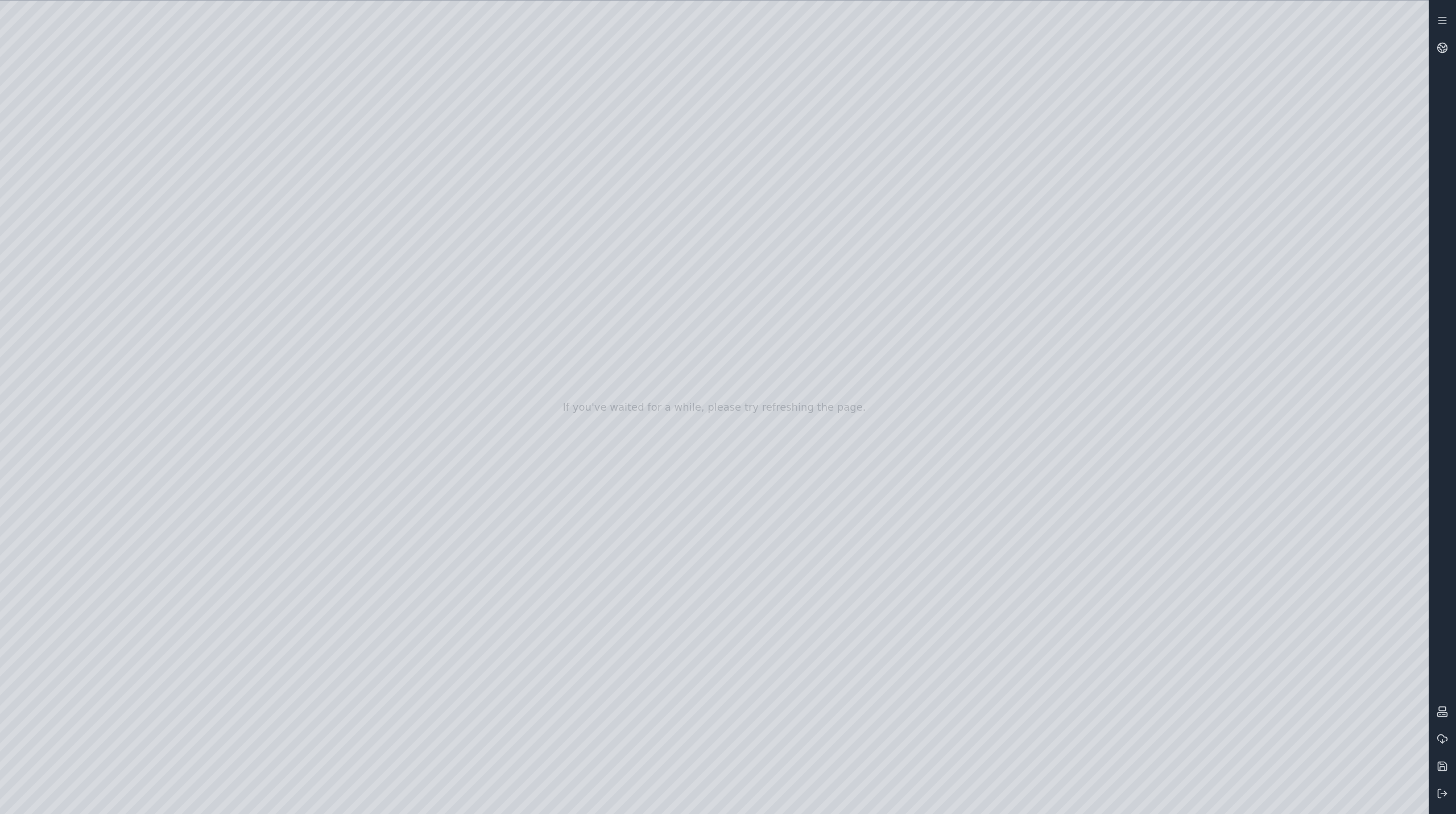
drag, startPoint x: 1244, startPoint y: 391, endPoint x: 77, endPoint y: 631, distance: 1191.4
drag, startPoint x: 1030, startPoint y: 401, endPoint x: 728, endPoint y: 462, distance: 308.1
click at [360, 369] on div at bounding box center [714, 407] width 1429 height 813
click at [362, 300] on div at bounding box center [714, 407] width 1429 height 813
click at [364, 296] on div at bounding box center [714, 407] width 1429 height 813
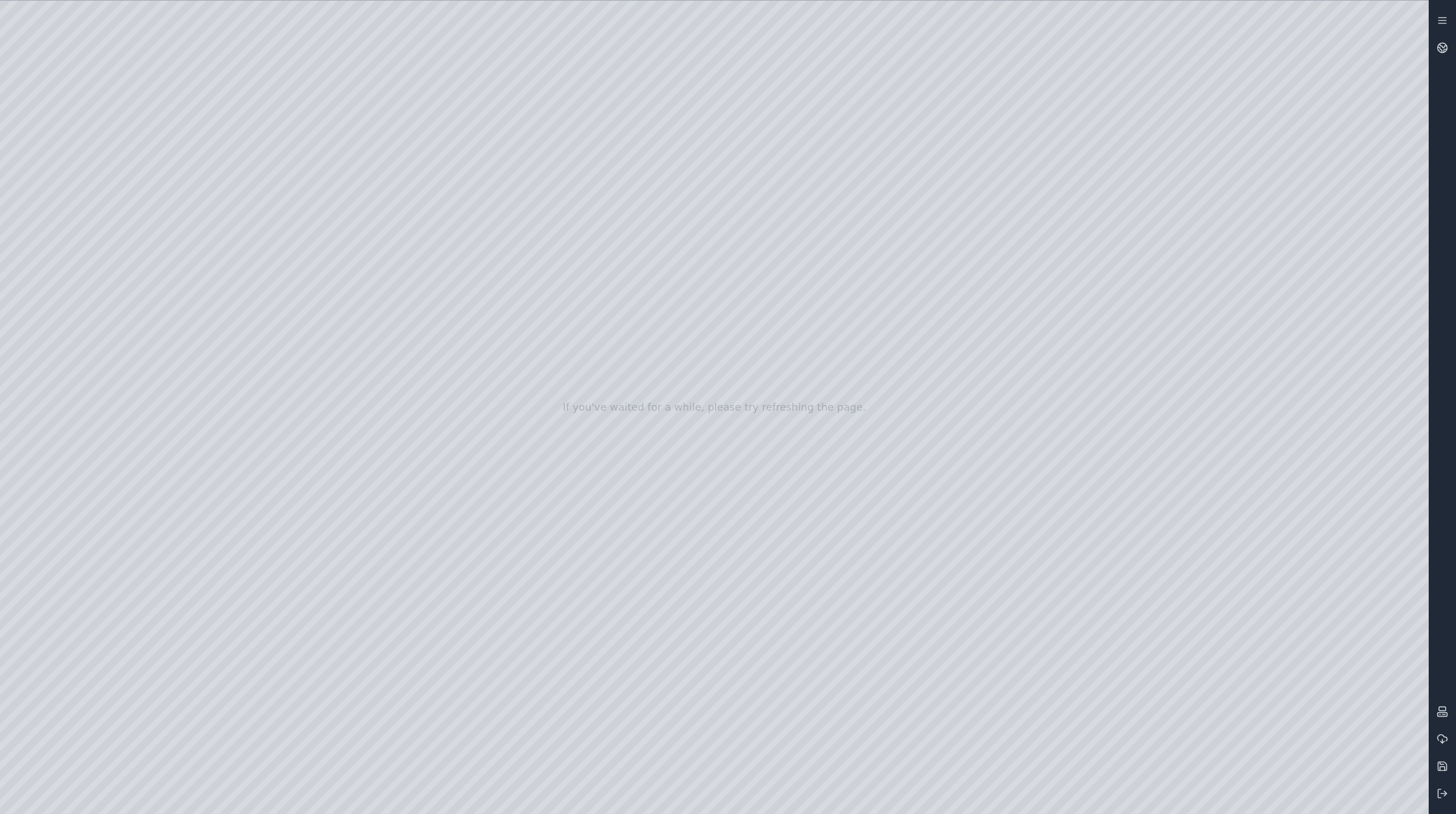
click at [364, 294] on div at bounding box center [714, 407] width 1429 height 813
click at [368, 407] on div at bounding box center [714, 407] width 1429 height 813
drag, startPoint x: 898, startPoint y: 432, endPoint x: 890, endPoint y: 396, distance: 36.9
click at [70, 358] on div at bounding box center [714, 407] width 1429 height 813
click at [59, 337] on div at bounding box center [714, 407] width 1429 height 813
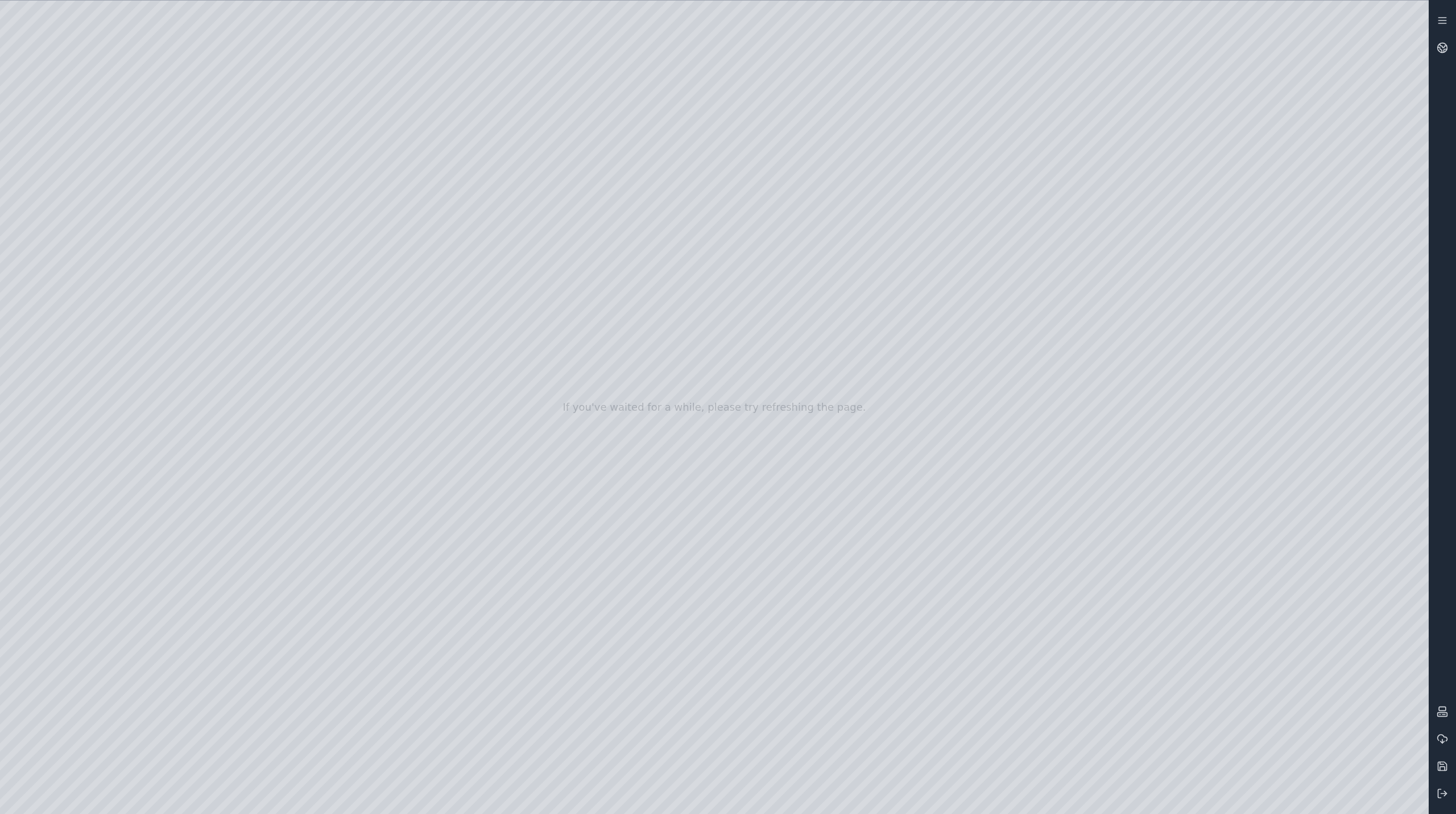
drag, startPoint x: 986, startPoint y: 440, endPoint x: 932, endPoint y: 394, distance: 70.9
click at [1440, 44] on icon at bounding box center [1443, 46] width 6 height 4
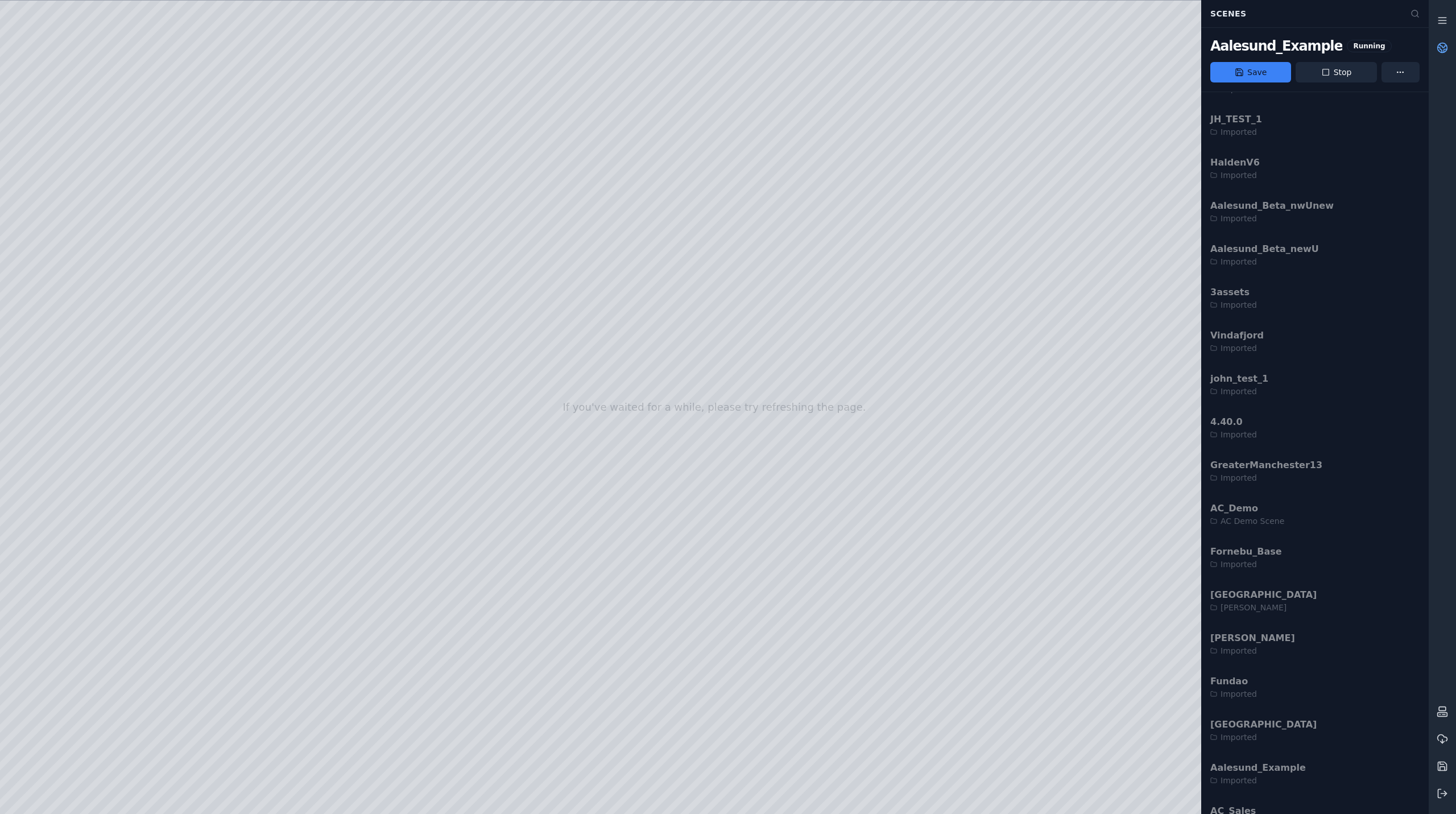
scroll to position [2729, 0]
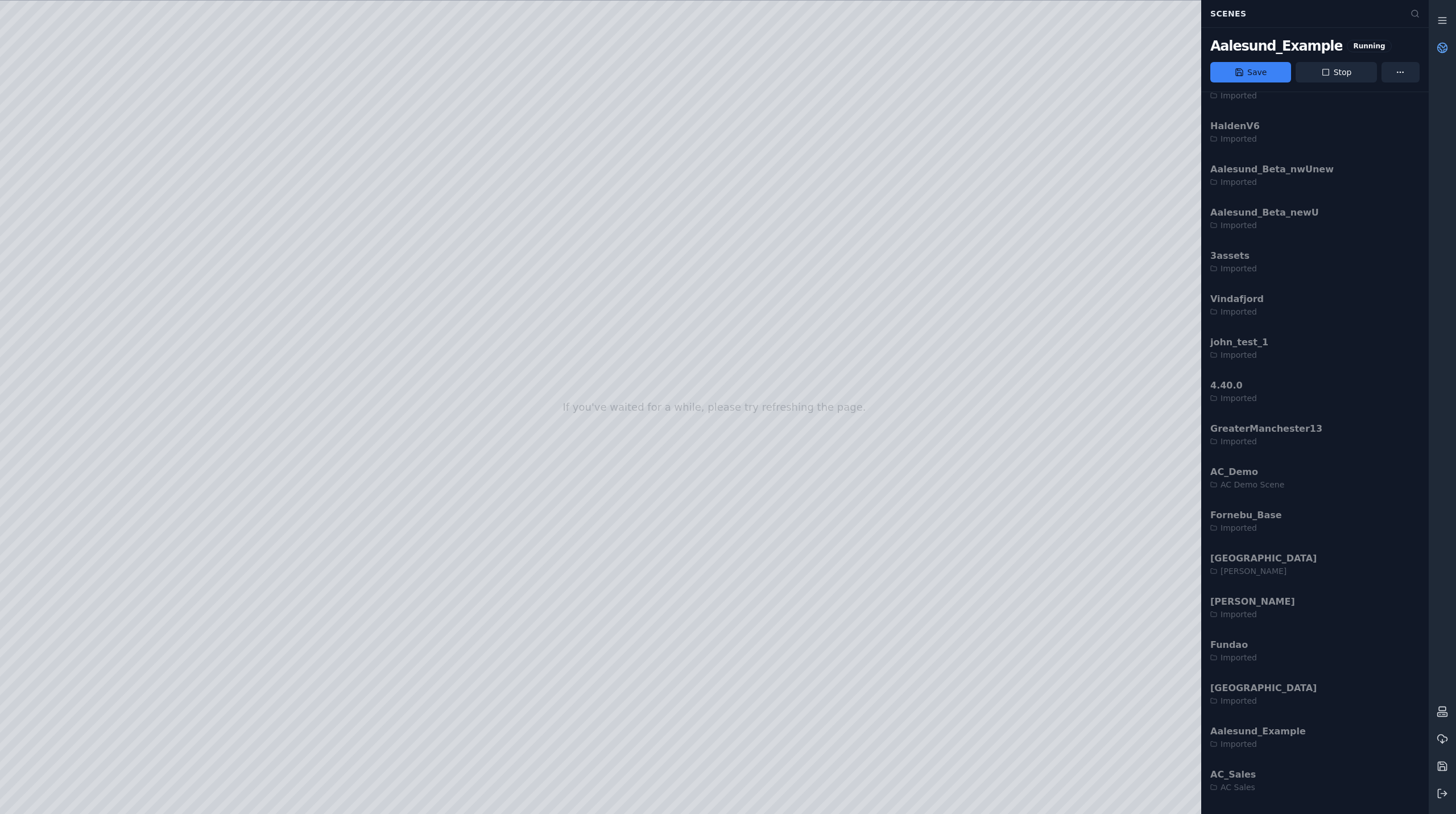
click at [1321, 79] on button "Stop" at bounding box center [1337, 72] width 81 height 20
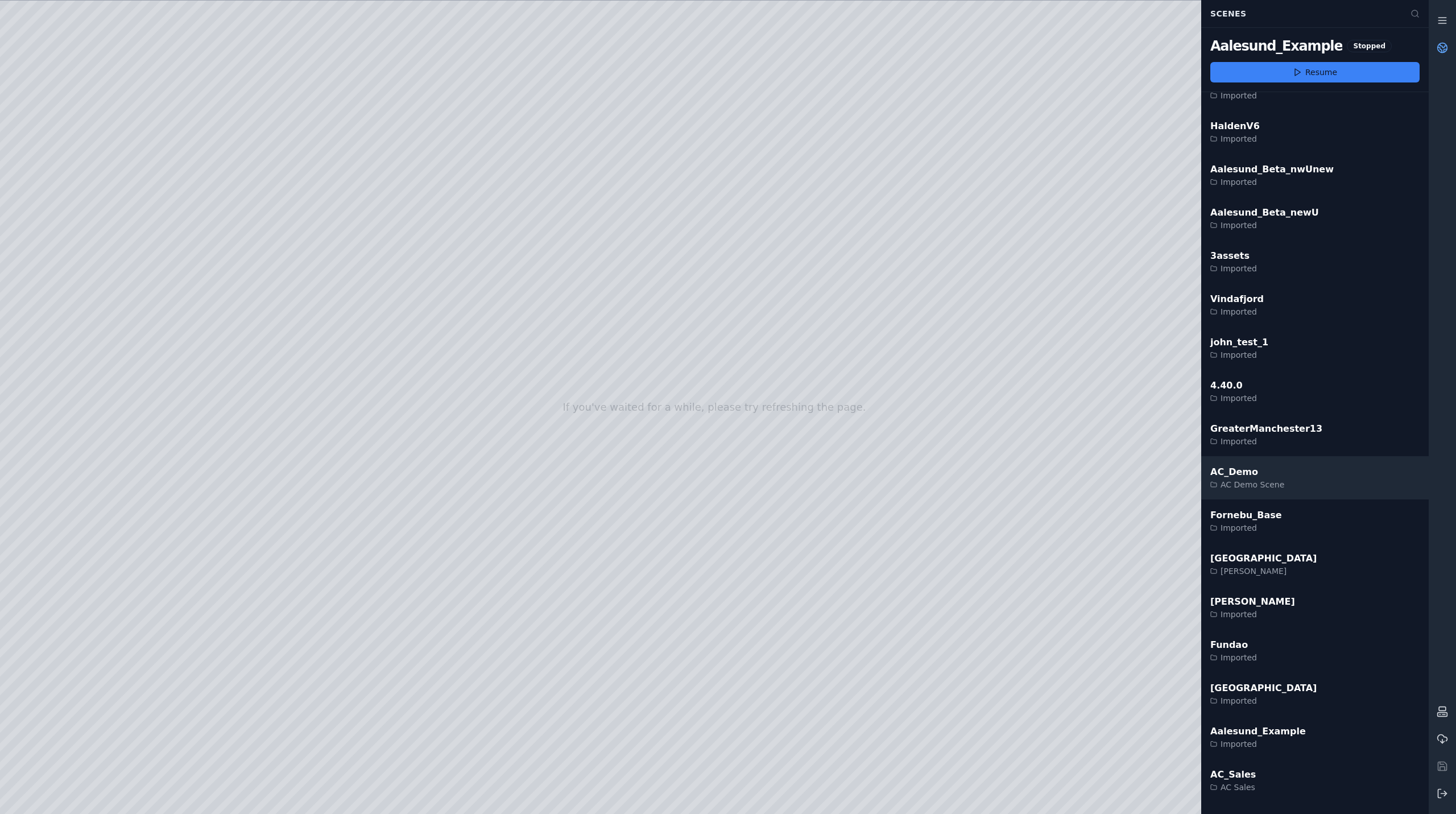
click at [1261, 482] on div "AC Demo Scene" at bounding box center [1248, 485] width 74 height 11
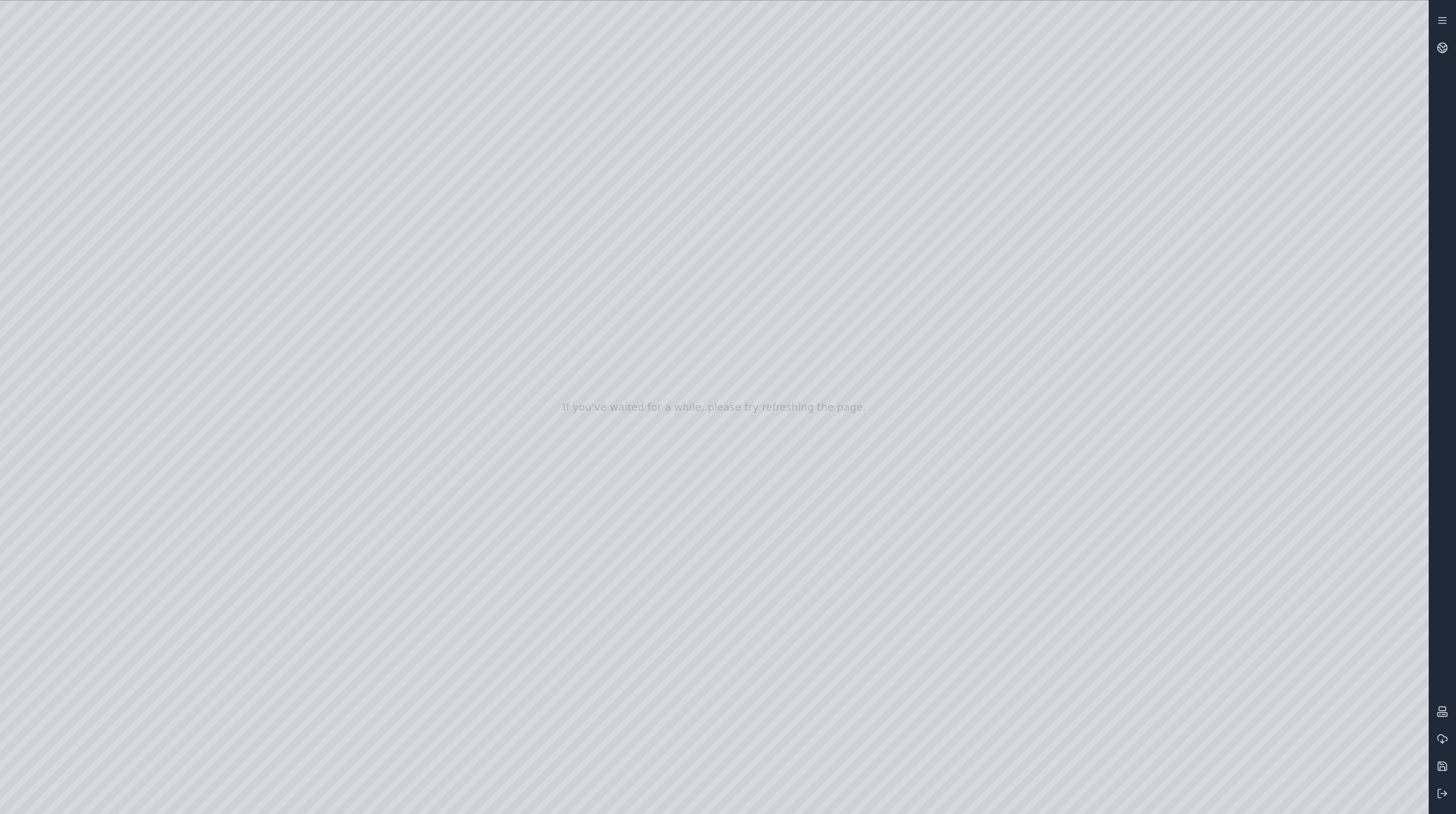
drag, startPoint x: 852, startPoint y: 486, endPoint x: 918, endPoint y: 573, distance: 109.2
drag, startPoint x: 840, startPoint y: 548, endPoint x: 729, endPoint y: 412, distance: 175.5
click at [1181, 416] on div at bounding box center [714, 407] width 1429 height 813
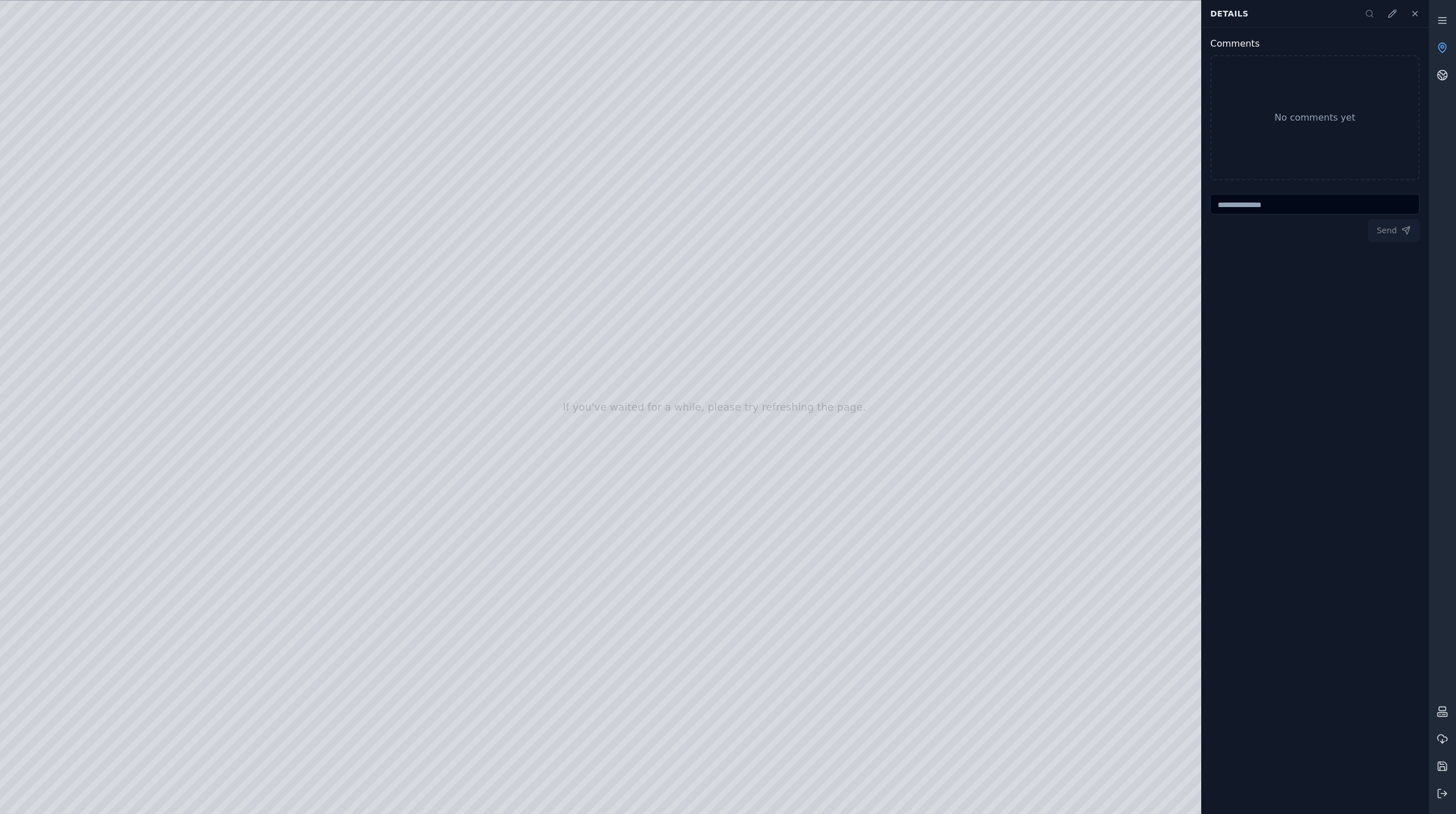
drag, startPoint x: 784, startPoint y: 397, endPoint x: 710, endPoint y: 400, distance: 74.1
